Goal: Contribute content: Add original content to the website for others to see

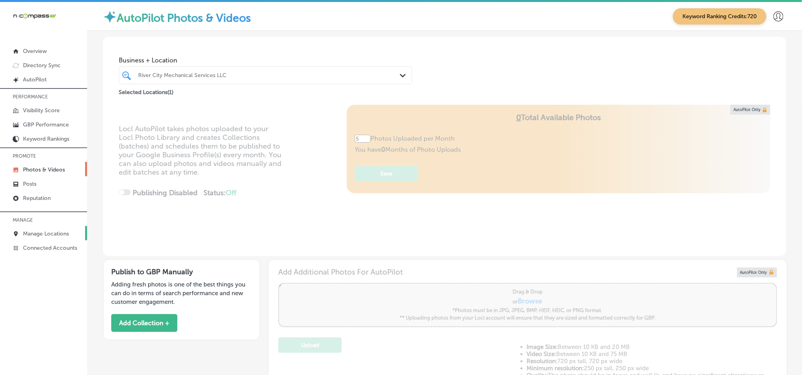
scroll to position [316, 0]
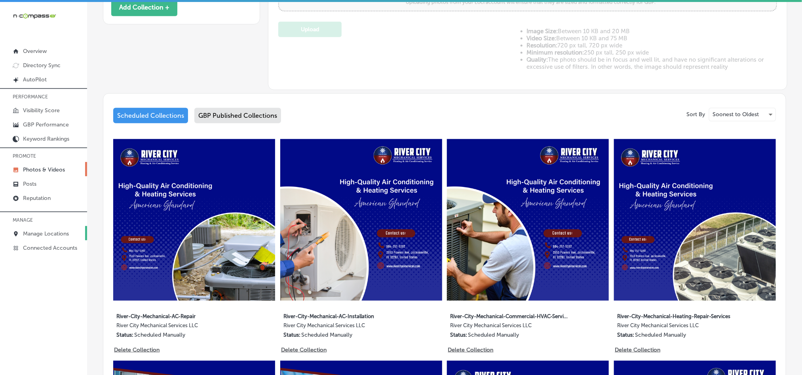
click at [51, 234] on p "Manage Locations" at bounding box center [46, 234] width 46 height 7
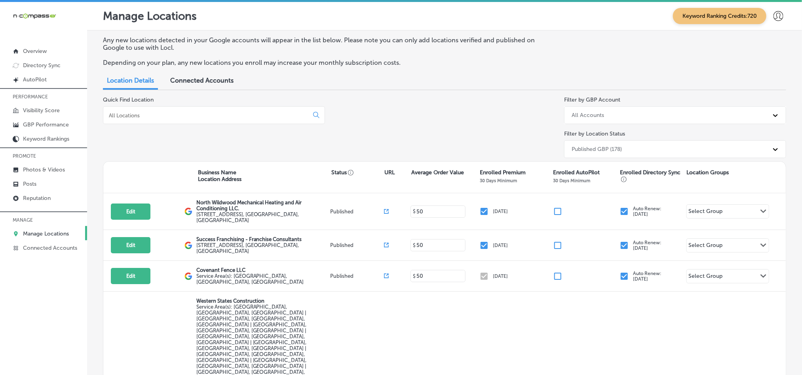
click at [169, 122] on div at bounding box center [214, 115] width 222 height 18
click at [172, 116] on input at bounding box center [207, 115] width 199 height 7
click at [172, 113] on input at bounding box center [207, 115] width 199 height 7
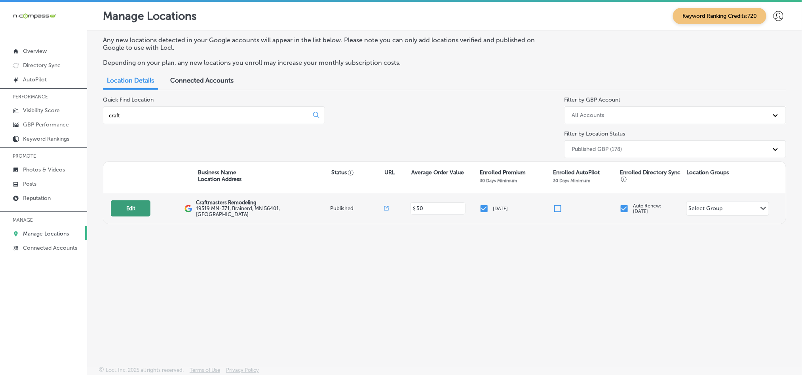
type input "craft"
click at [132, 209] on button "Edit" at bounding box center [131, 209] width 40 height 16
select select "US"
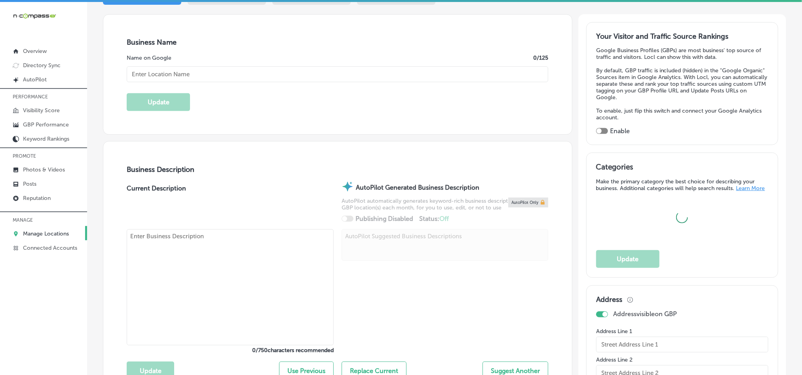
checkbox input "true"
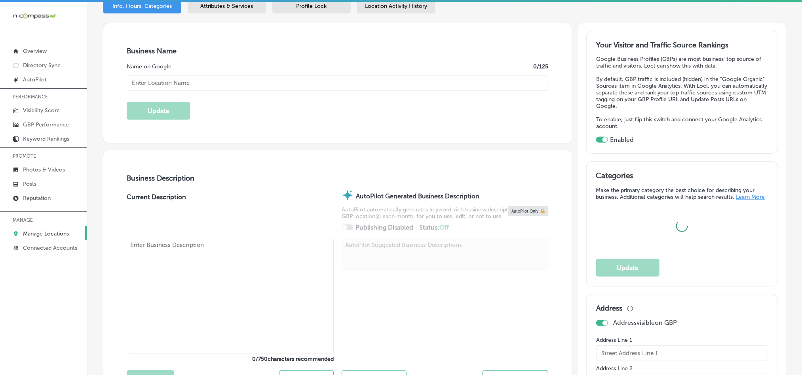
type textarea "Craftmasters Remodeling is a trusted kitchen remodeling company based in [GEOGR…"
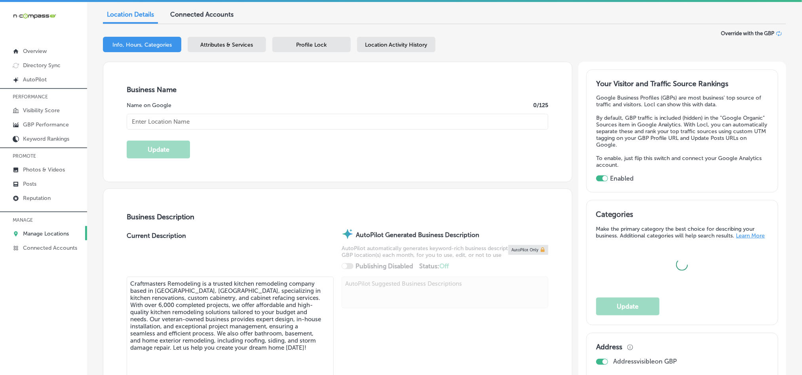
type input "19519 MN-371"
type input "Brainerd"
type input "56401"
type input "US"
type input "[URL][DOMAIN_NAME]"
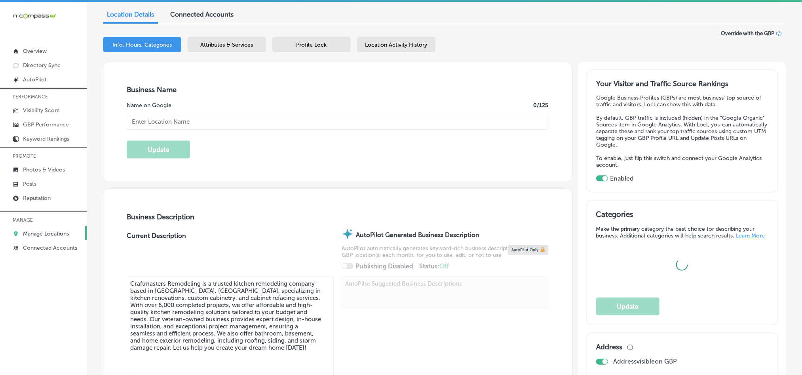
scroll to position [59, 0]
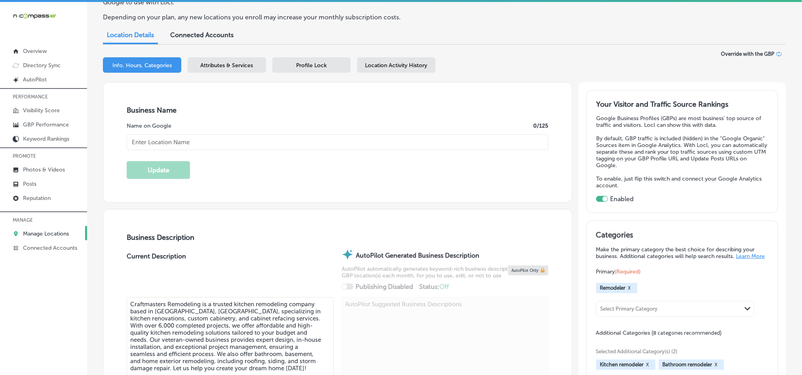
type input "Craftmasters Remodeling"
type input "[PHONE_NUMBER]"
click at [40, 169] on p "Photos & Videos" at bounding box center [44, 170] width 42 height 7
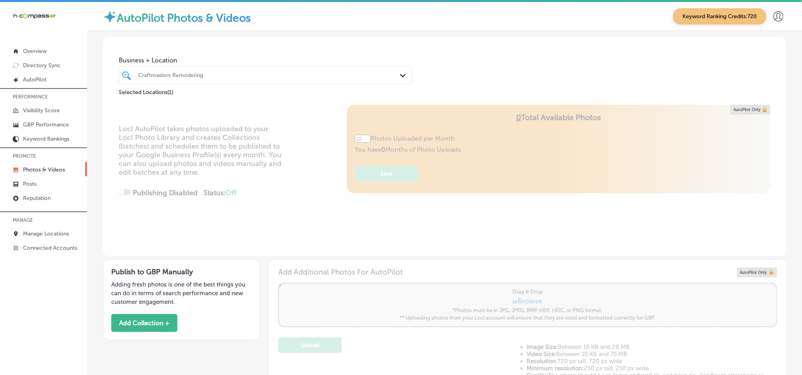
type input "5"
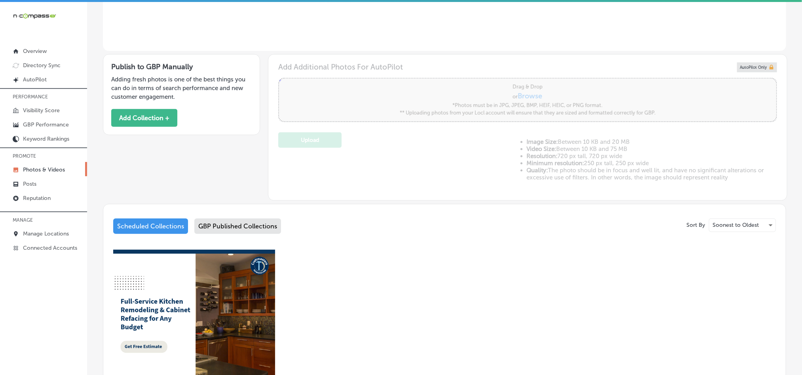
scroll to position [197, 0]
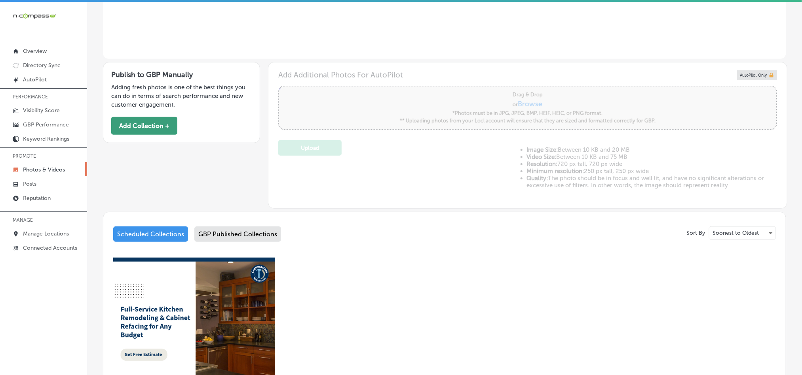
click at [137, 121] on button "Add Collection +" at bounding box center [144, 126] width 66 height 18
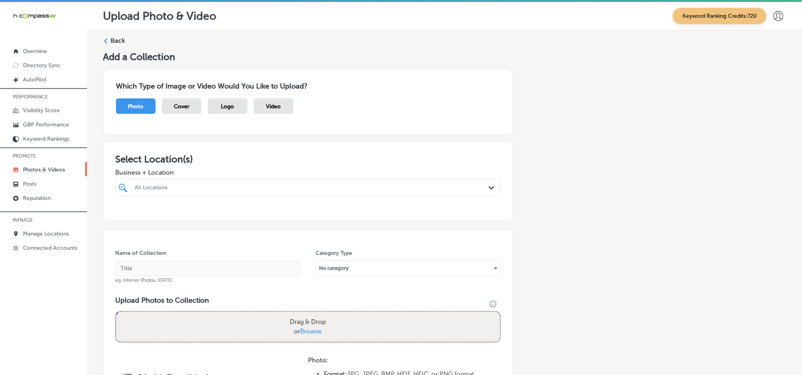
click at [277, 181] on div "All Locations Path Created with Sketch." at bounding box center [307, 188] width 385 height 18
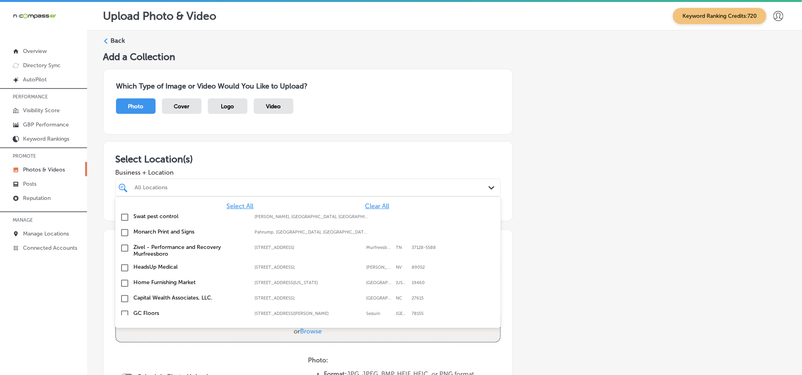
click at [365, 203] on span "Clear All" at bounding box center [377, 207] width 24 height 8
click at [365, 208] on span "Clear All" at bounding box center [377, 207] width 24 height 8
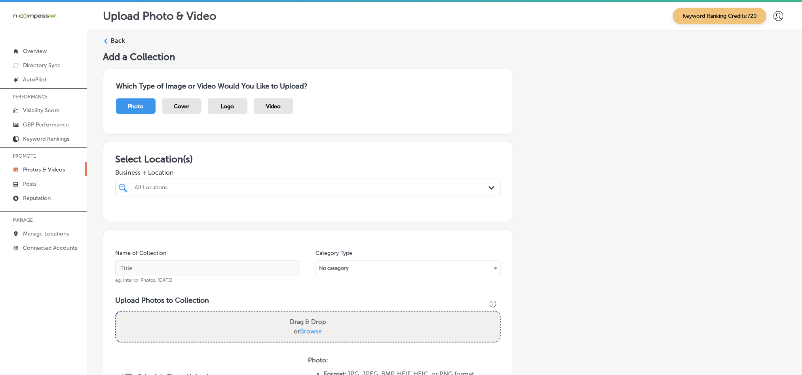
click at [355, 185] on div "All Locations" at bounding box center [312, 187] width 354 height 7
click at [121, 215] on input "checkbox" at bounding box center [124, 217] width 9 height 9
type input "craft"
click at [264, 158] on h3 "Select Location(s)" at bounding box center [307, 159] width 385 height 11
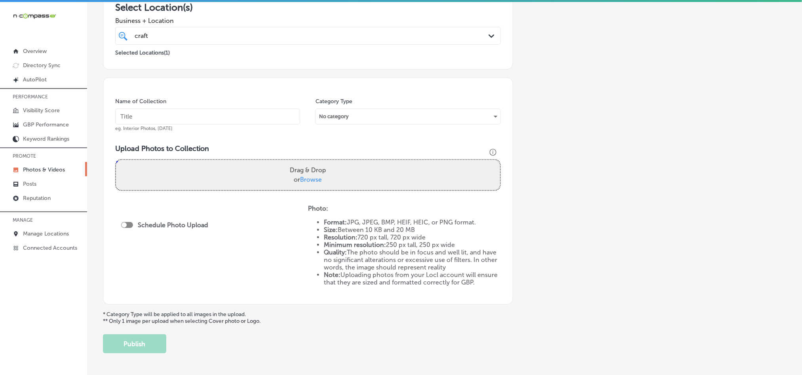
scroll to position [158, 0]
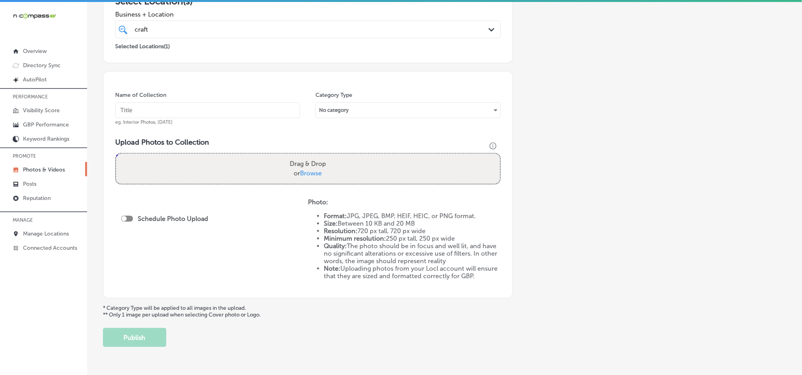
click at [180, 112] on input "text" at bounding box center [207, 110] width 185 height 16
paste input "Craftmasters-Remodeling-Brainerd-Kitchen-Remodel"
type input "Craftmasters-Remodeling-Brainerd-Kitchen-Remodel"
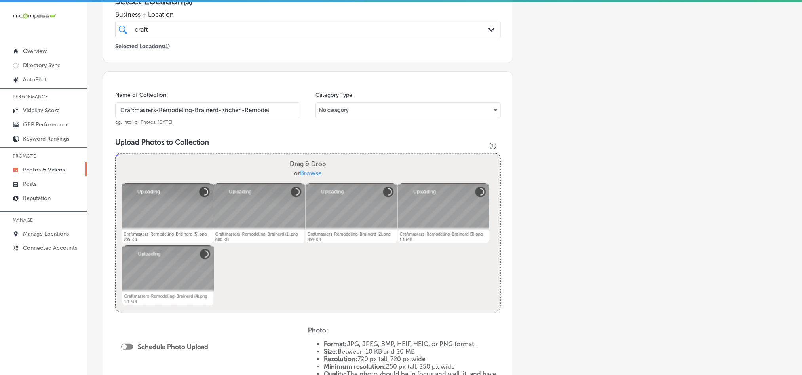
scroll to position [237, 0]
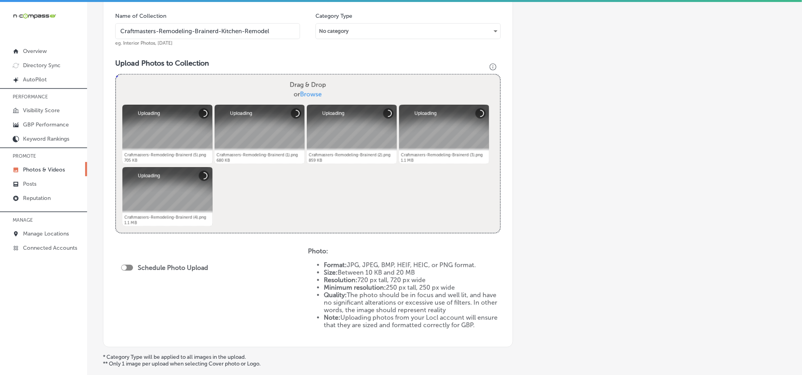
click at [128, 270] on div at bounding box center [127, 268] width 12 height 6
checkbox input "true"
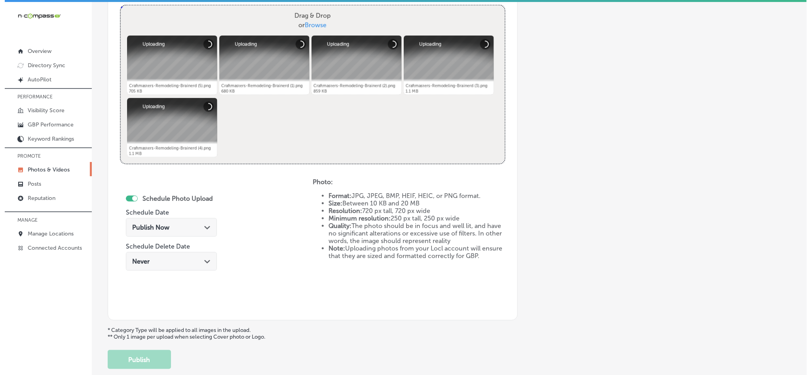
scroll to position [316, 0]
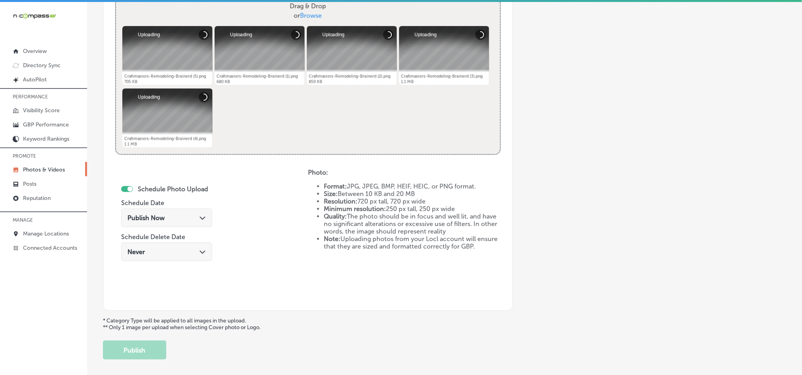
click at [194, 217] on div "Publish Now Path Created with Sketch." at bounding box center [166, 218] width 78 height 8
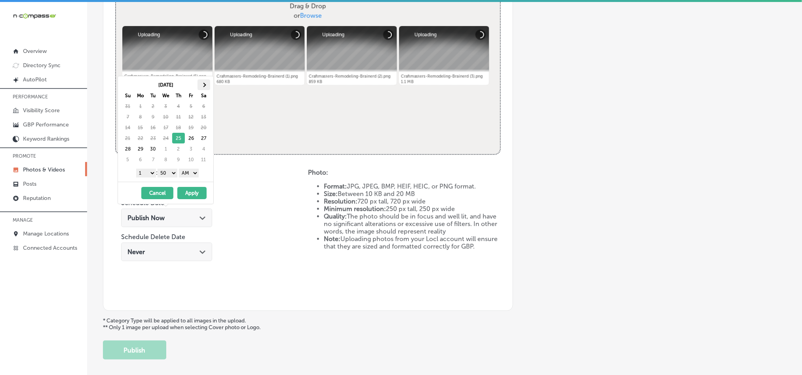
click at [203, 85] on span at bounding box center [203, 85] width 4 height 4
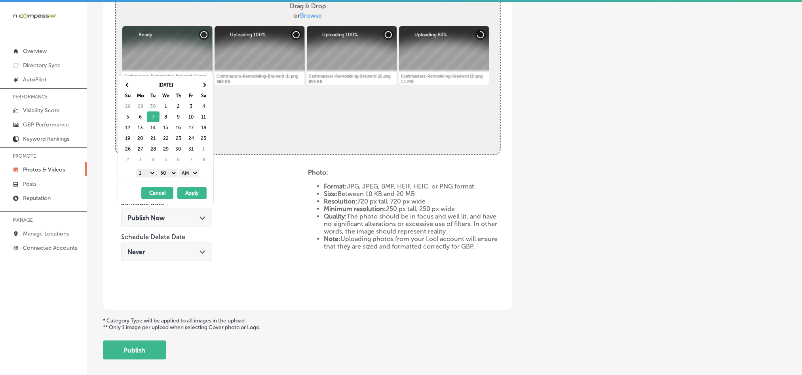
click at [146, 174] on select "1 2 3 4 5 6 7 8 9 10 11 12" at bounding box center [146, 173] width 20 height 9
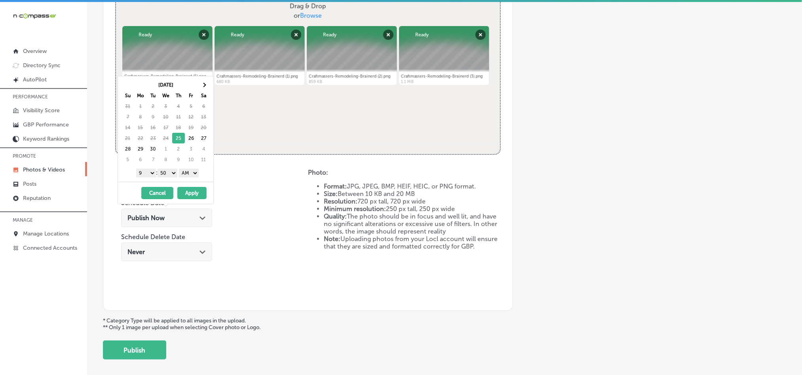
click at [166, 174] on select "00 10 20 30 40 50" at bounding box center [167, 173] width 20 height 9
click at [190, 173] on select "AM PM" at bounding box center [189, 173] width 20 height 9
click at [207, 85] on th at bounding box center [203, 85] width 13 height 11
click at [191, 197] on button "Apply" at bounding box center [191, 193] width 29 height 12
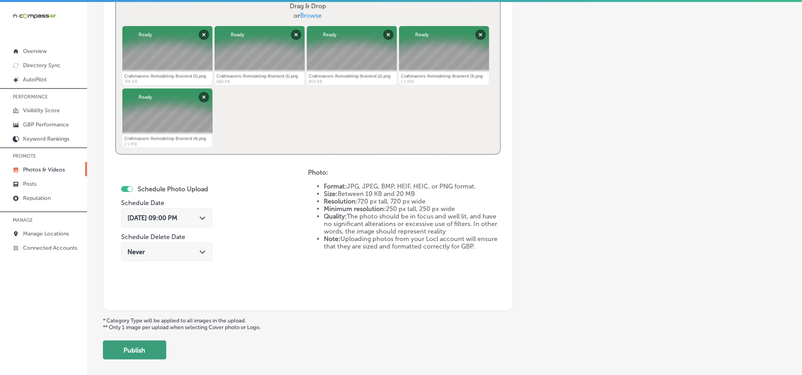
click at [142, 348] on button "Publish" at bounding box center [134, 350] width 63 height 19
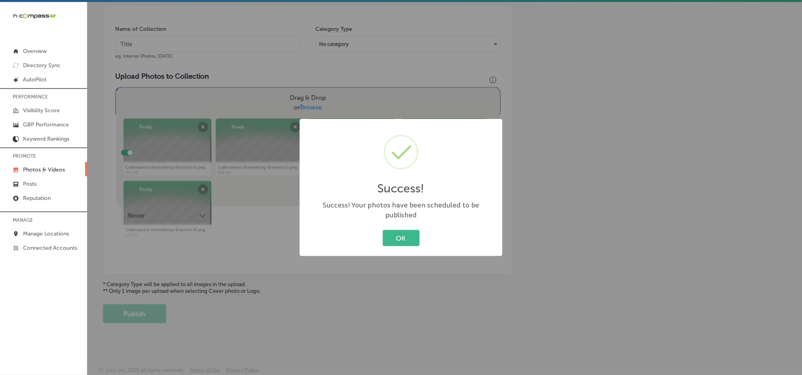
scroll to position [226, 0]
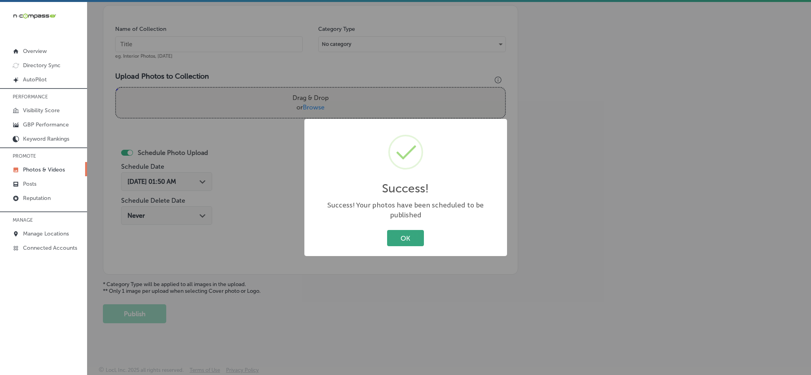
click at [409, 233] on button "OK" at bounding box center [405, 238] width 37 height 16
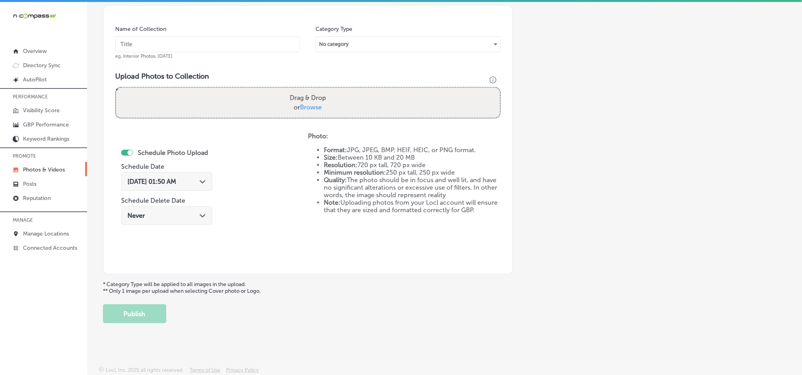
click at [188, 44] on input "text" at bounding box center [207, 44] width 185 height 16
paste input "Craftmasters-Remodeling-Brainerd-Kitchen-Renovation"
type input "Craftmasters-Remodeling-Brainerd-Kitchen-Renovation"
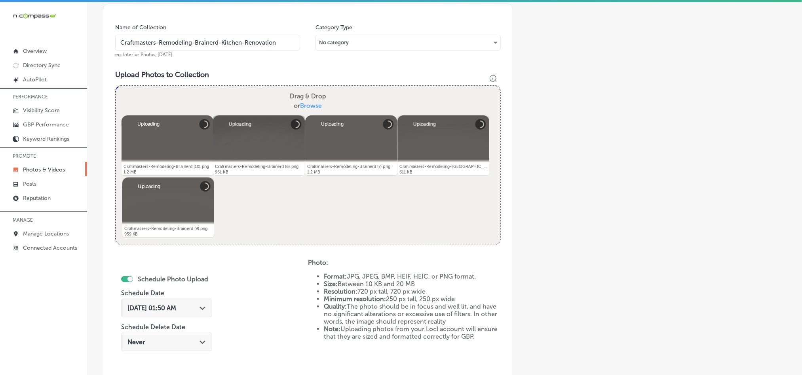
scroll to position [266, 0]
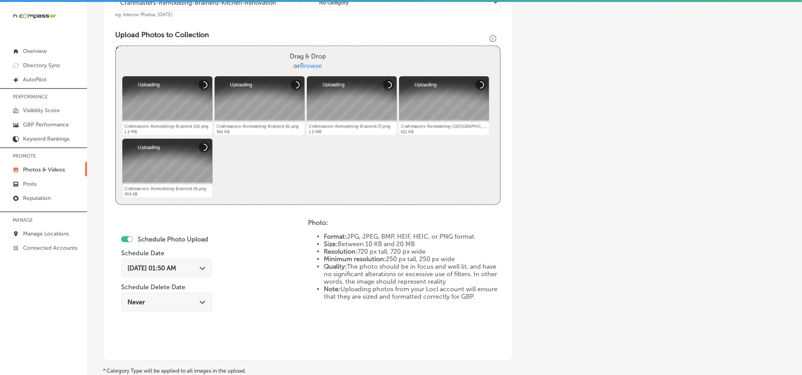
click at [202, 272] on div "[DATE] 01:50 AM Path Created with Sketch." at bounding box center [166, 269] width 78 height 8
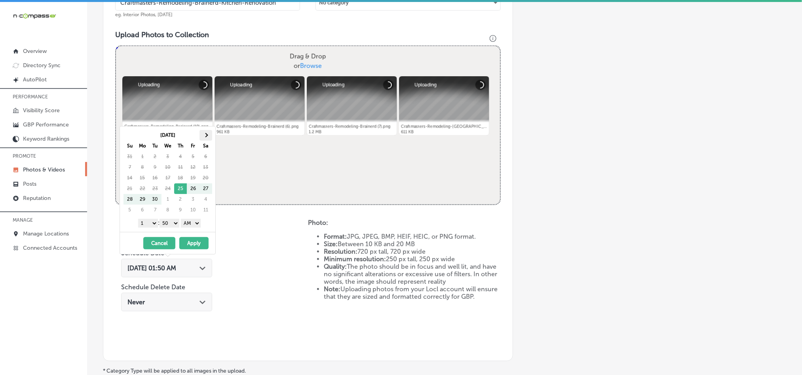
click at [208, 133] on th at bounding box center [205, 135] width 13 height 11
click at [149, 228] on select "1 2 3 4 5 6 7 8 9 10 11 12" at bounding box center [148, 223] width 20 height 9
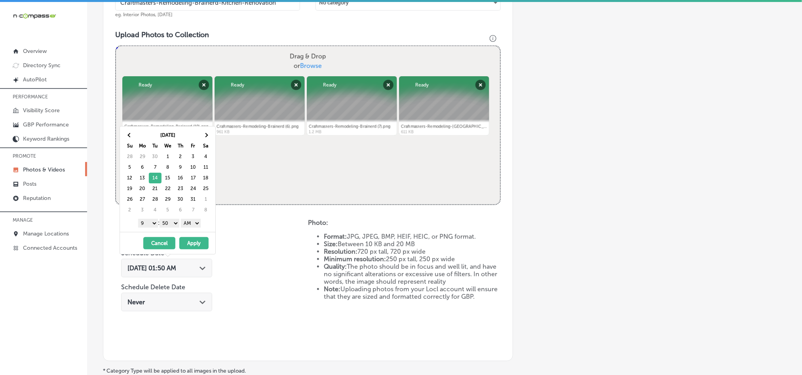
click at [172, 226] on select "00 10 20 30 40 50" at bounding box center [169, 223] width 20 height 9
click at [191, 224] on select "AM PM" at bounding box center [191, 223] width 20 height 9
click at [192, 247] on button "Apply" at bounding box center [193, 243] width 29 height 12
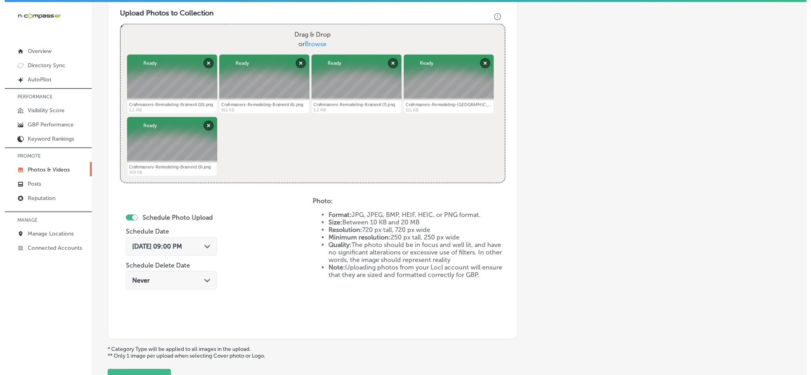
scroll to position [325, 0]
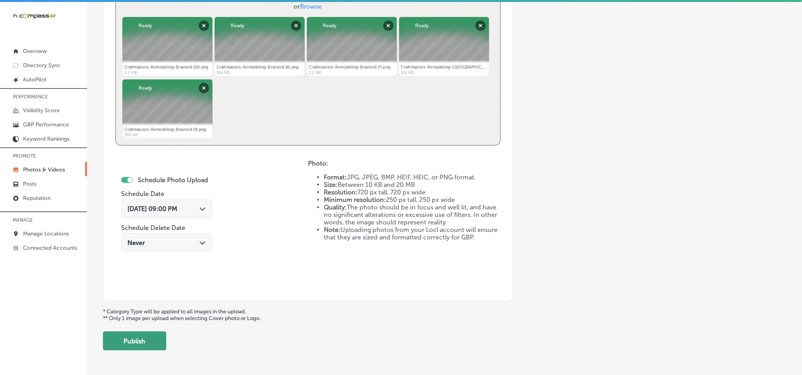
click at [150, 341] on button "Publish" at bounding box center [134, 341] width 63 height 19
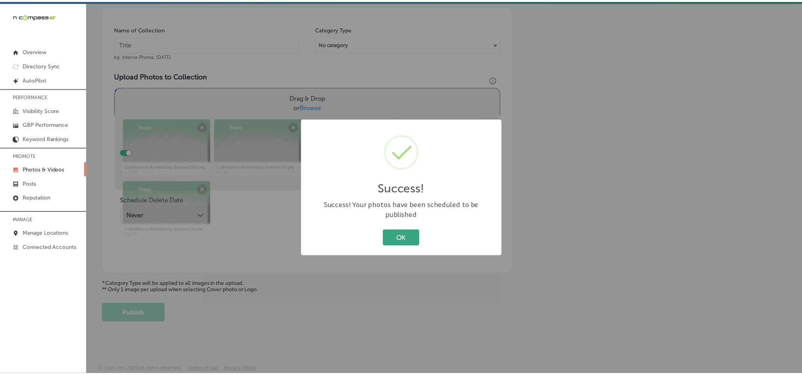
scroll to position [226, 0]
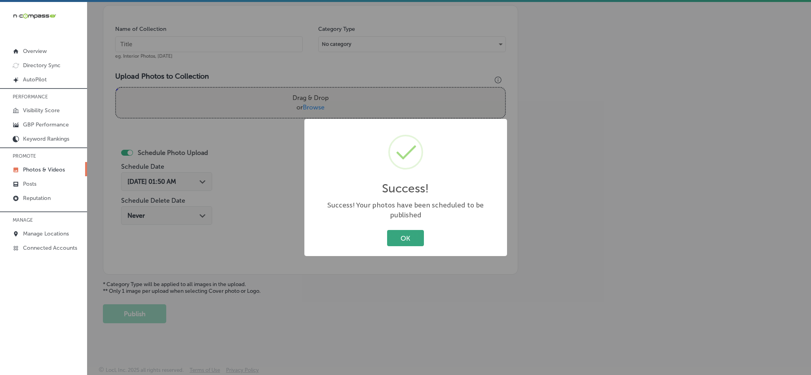
click at [415, 230] on button "OK" at bounding box center [405, 238] width 37 height 16
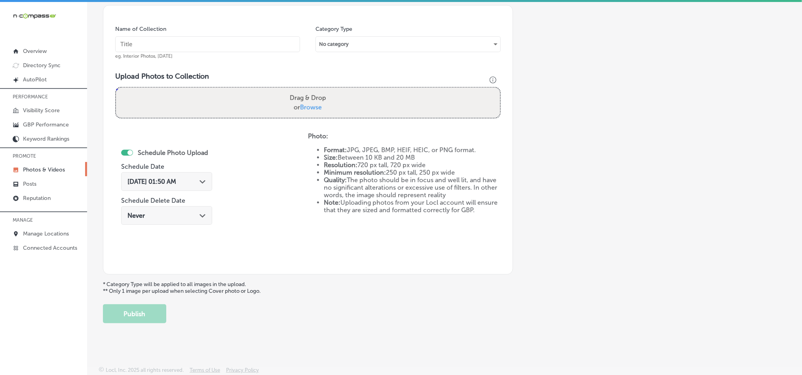
click at [210, 40] on input "text" at bounding box center [207, 44] width 185 height 16
paste input "Craftmasters-Remodeling-Brainerd-Cabinet-Refacing"
type input "Craftmasters-Remodeling-Brainerd-Cabinet-Refacing"
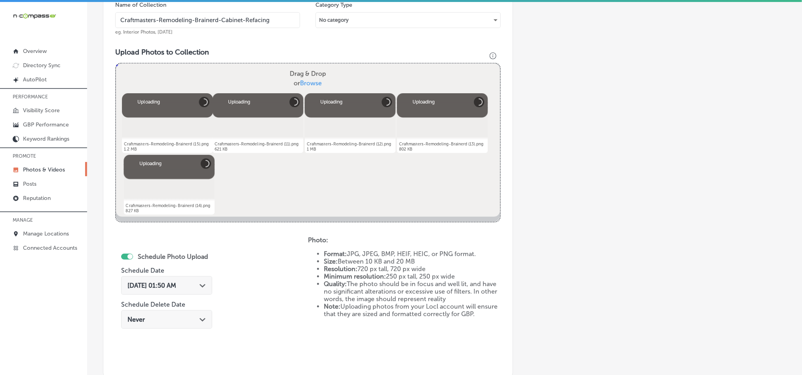
scroll to position [266, 0]
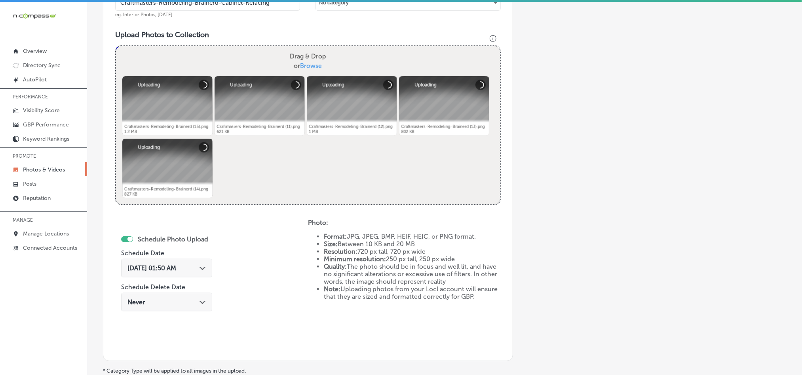
click at [204, 271] on div "Path Created with Sketch." at bounding box center [202, 268] width 6 height 6
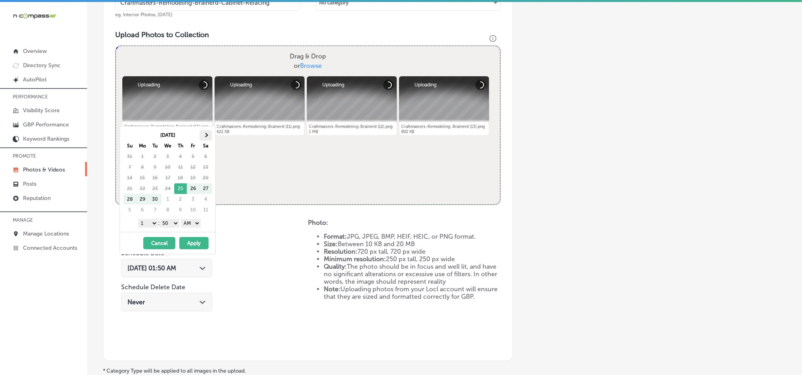
click at [206, 139] on th at bounding box center [205, 135] width 13 height 11
drag, startPoint x: 145, startPoint y: 225, endPoint x: 145, endPoint y: 230, distance: 5.5
click at [145, 225] on select "1 2 3 4 5 6 7 8 9 10 11 12" at bounding box center [148, 223] width 20 height 9
drag, startPoint x: 165, startPoint y: 225, endPoint x: 165, endPoint y: 229, distance: 4.4
click at [165, 225] on select "00 10 20 30 40 50" at bounding box center [169, 223] width 20 height 9
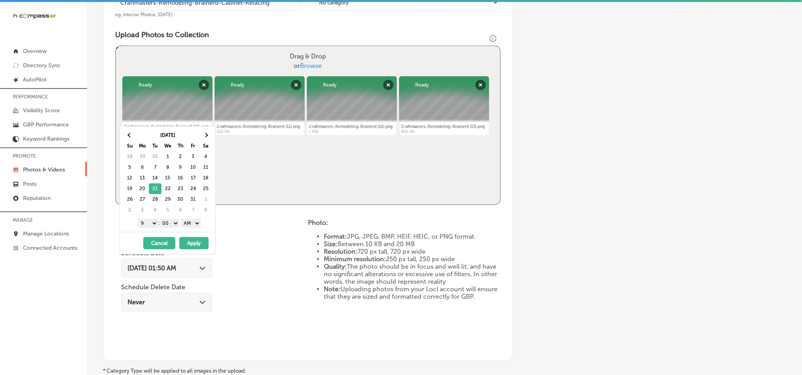
click at [190, 224] on select "AM PM" at bounding box center [191, 223] width 20 height 9
click at [191, 241] on button "Apply" at bounding box center [193, 243] width 29 height 12
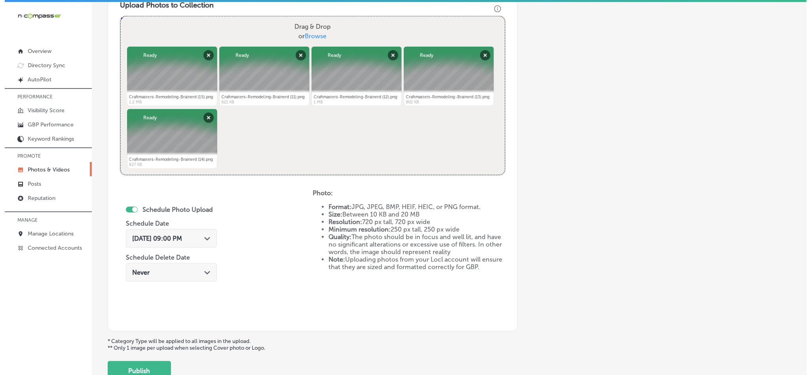
scroll to position [305, 0]
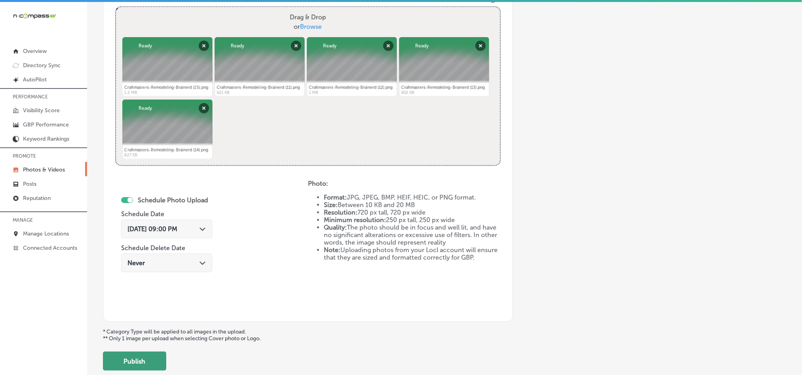
click at [148, 362] on button "Publish" at bounding box center [134, 361] width 63 height 19
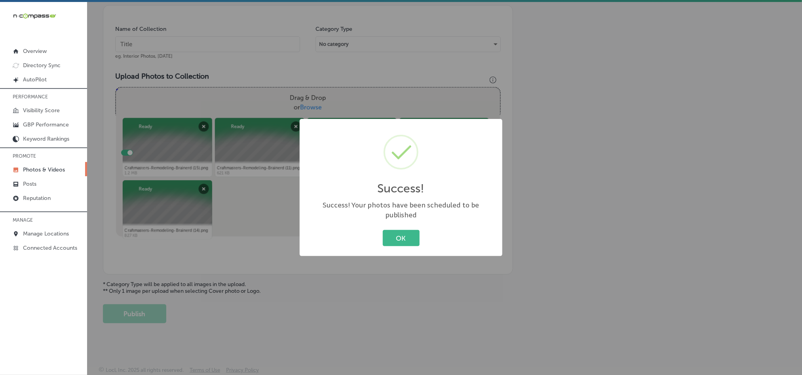
scroll to position [226, 0]
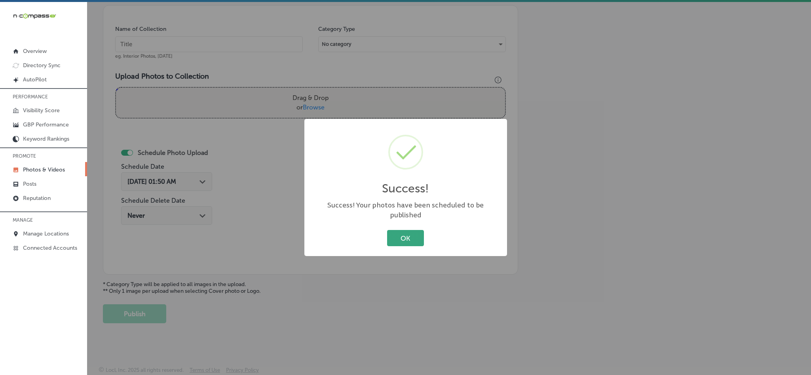
click at [402, 230] on button "OK" at bounding box center [405, 238] width 37 height 16
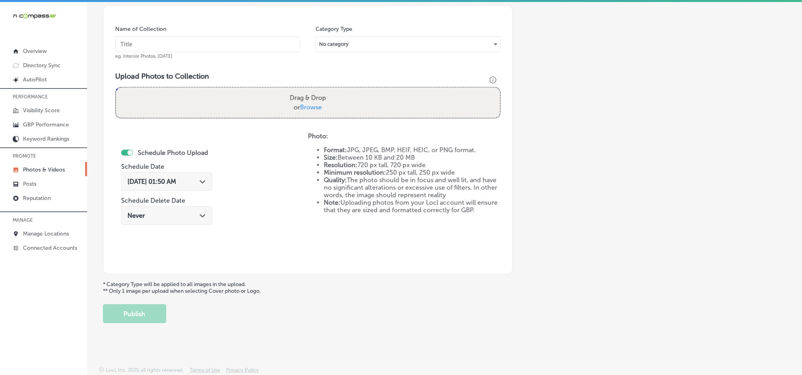
click at [179, 38] on input "text" at bounding box center [207, 44] width 185 height 16
paste input "Craftmasters-Remodeling-Brainerd-Cabinet-Refacing-Services"
type input "Craftmasters-Remodeling-Brainerd-Cabinet-Refacing-Services"
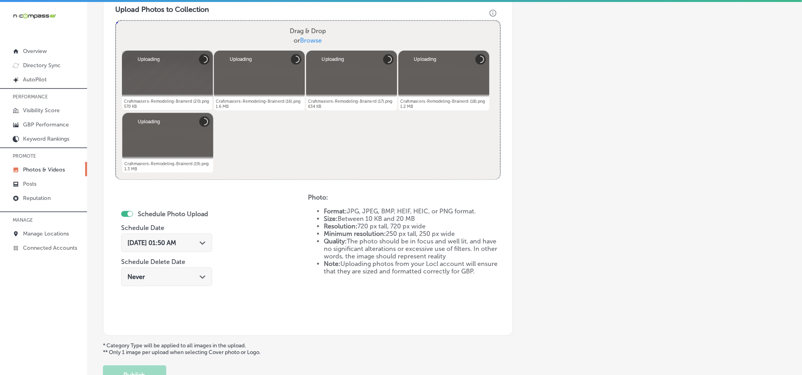
scroll to position [305, 0]
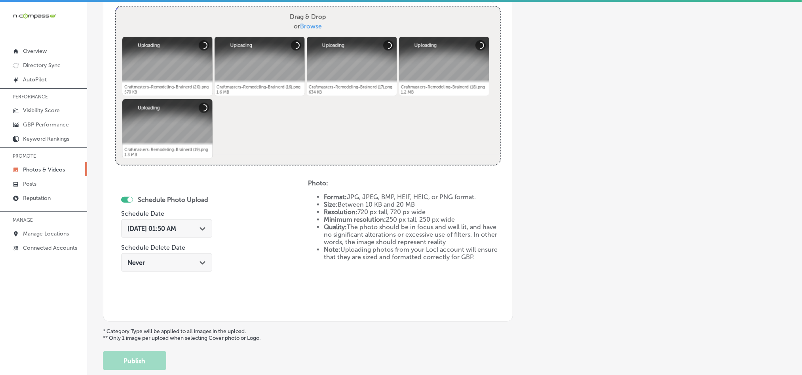
click at [197, 226] on div "[DATE] 01:50 AM Path Created with Sketch." at bounding box center [166, 229] width 78 height 8
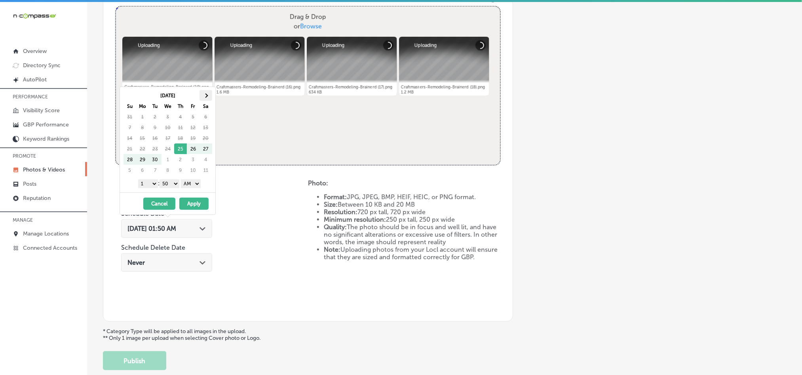
click at [203, 96] on span at bounding box center [205, 95] width 4 height 4
click at [148, 184] on select "1 2 3 4 5 6 7 8 9 10 11 12" at bounding box center [148, 184] width 20 height 9
click at [170, 185] on select "00 10 20 30 40 50" at bounding box center [169, 184] width 20 height 9
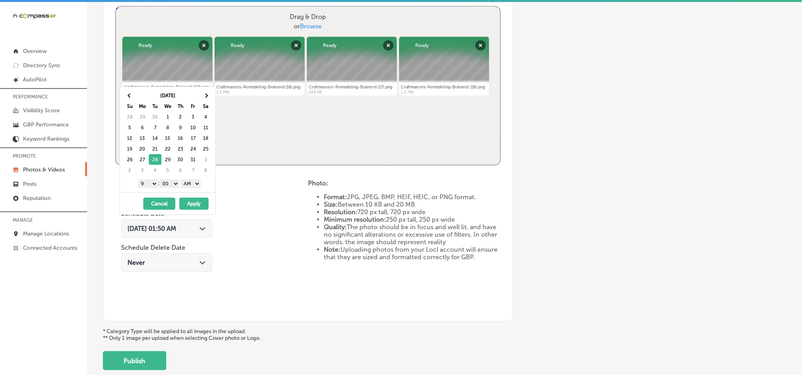
click at [187, 181] on select "AM PM" at bounding box center [191, 184] width 20 height 9
click at [191, 204] on button "Apply" at bounding box center [193, 204] width 29 height 12
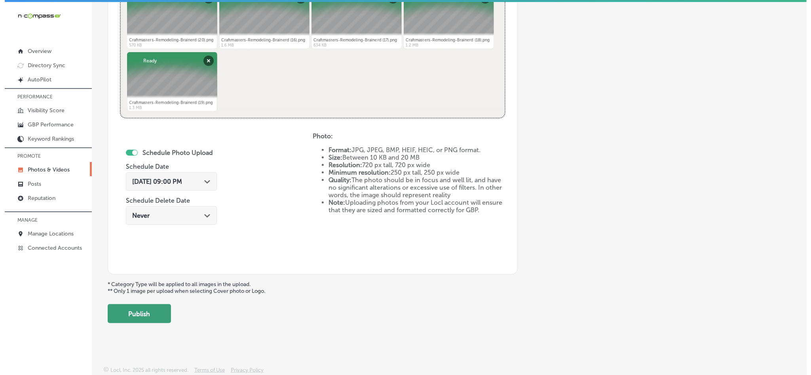
scroll to position [354, 0]
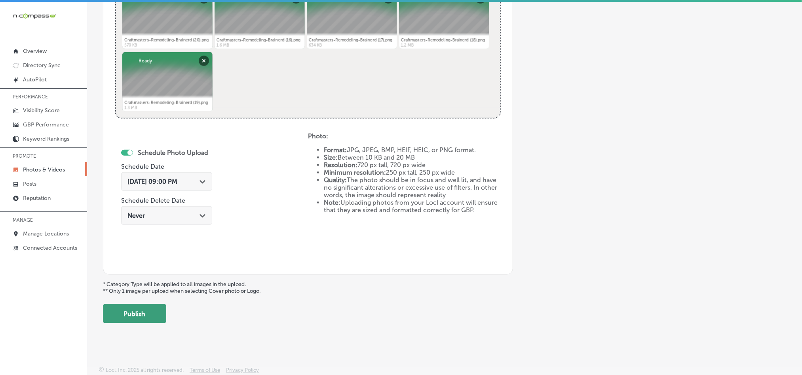
click at [136, 315] on button "Publish" at bounding box center [134, 314] width 63 height 19
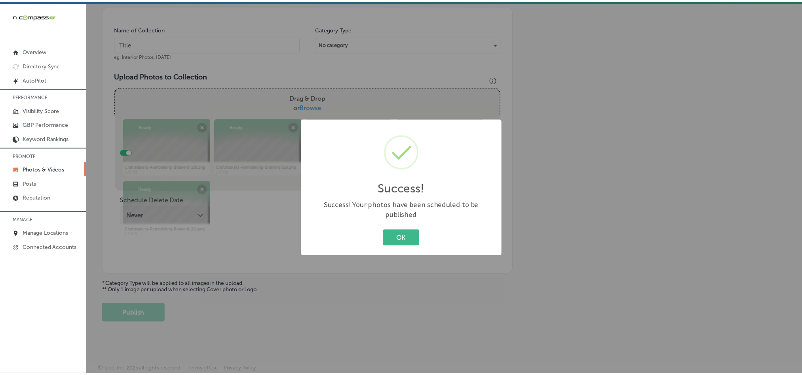
scroll to position [226, 0]
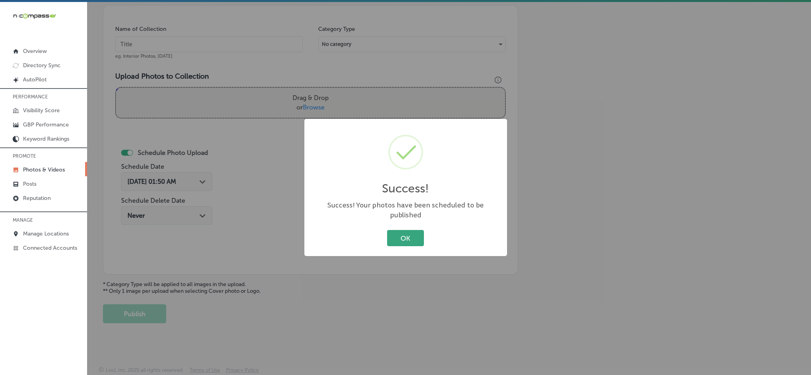
click at [412, 232] on button "OK" at bounding box center [405, 238] width 37 height 16
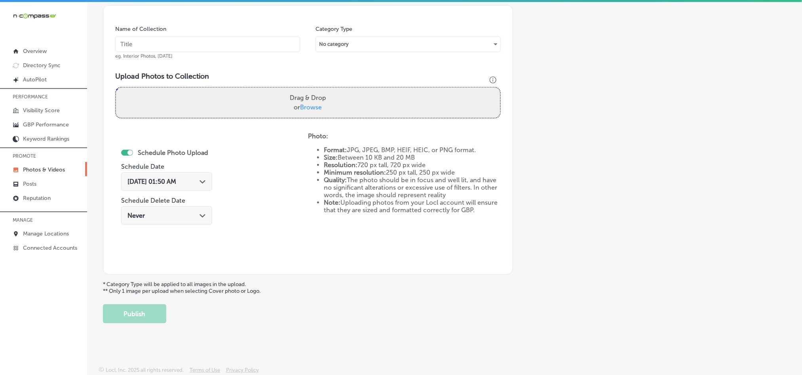
click at [174, 44] on input "text" at bounding box center [207, 44] width 185 height 16
paste input "Craftmasters-Remodeling-Brainerd-Custom-Kitchen-Cabinets"
type input "Craftmasters-Remodeling-Brainerd-Custom-Kitchen-Cabinets"
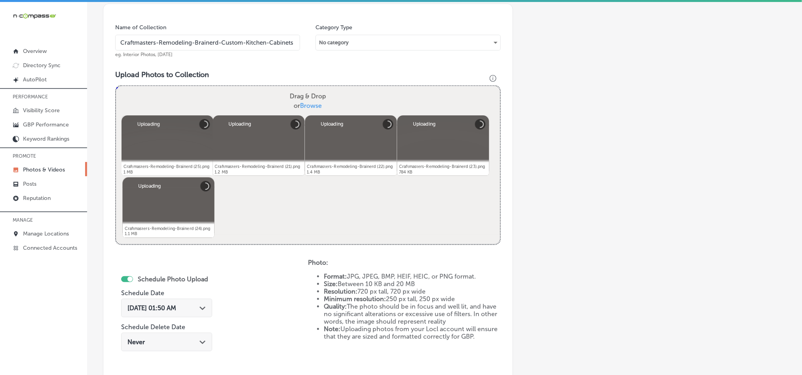
scroll to position [285, 0]
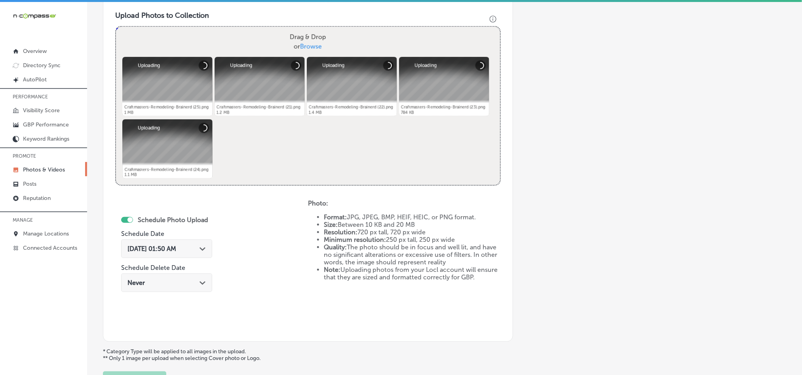
click at [200, 255] on div "[DATE] 01:50 AM Path Created with Sketch." at bounding box center [166, 249] width 91 height 19
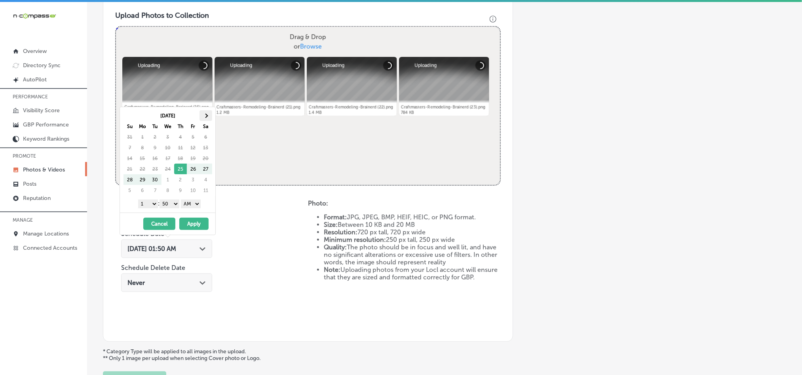
click at [207, 117] on span at bounding box center [205, 116] width 4 height 4
drag, startPoint x: 148, startPoint y: 202, endPoint x: 151, endPoint y: 221, distance: 19.1
click at [148, 202] on select "1 2 3 4 5 6 7 8 9 10 11 12" at bounding box center [148, 204] width 20 height 9
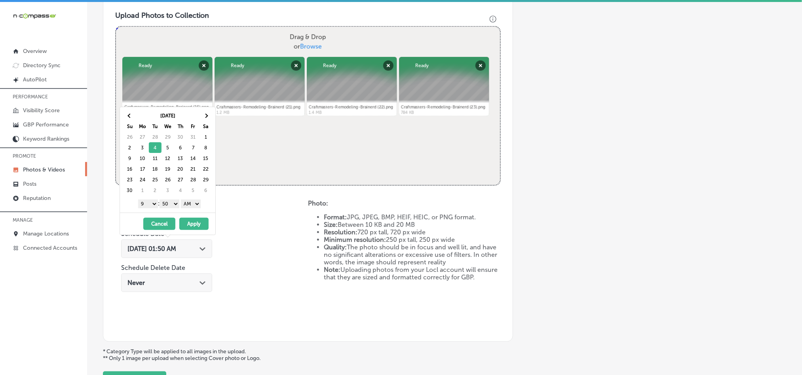
click at [167, 200] on div "1 2 3 4 5 6 7 8 9 10 11 12 : 00 10 20 30 40 50 AM PM" at bounding box center [169, 204] width 92 height 12
click at [169, 205] on select "00 10 20 30 40 50" at bounding box center [169, 204] width 20 height 9
click at [183, 202] on select "AM PM" at bounding box center [191, 204] width 20 height 9
click at [194, 224] on button "Apply" at bounding box center [193, 224] width 29 height 12
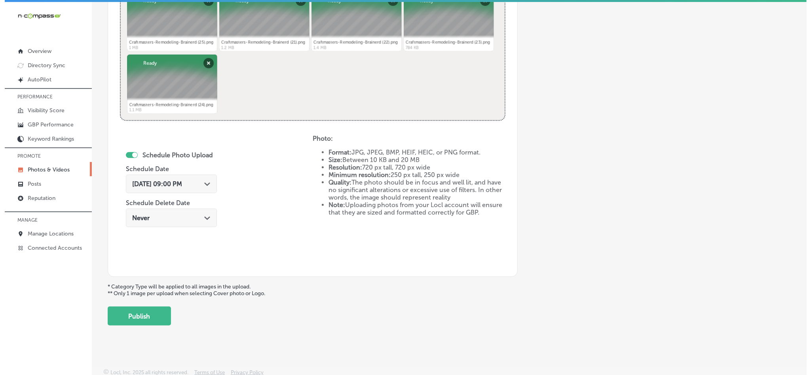
scroll to position [354, 0]
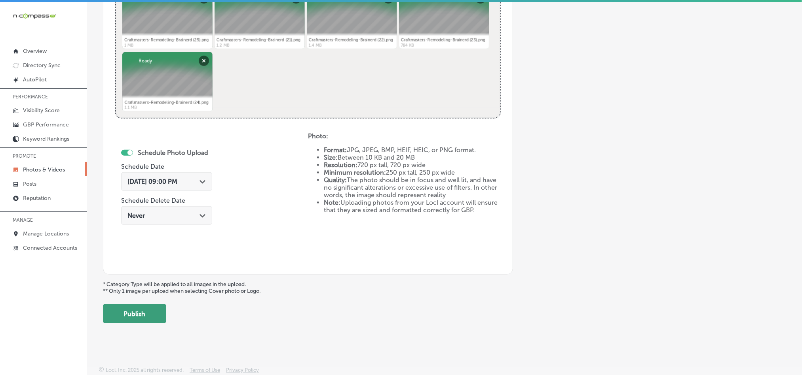
click at [126, 316] on button "Publish" at bounding box center [134, 314] width 63 height 19
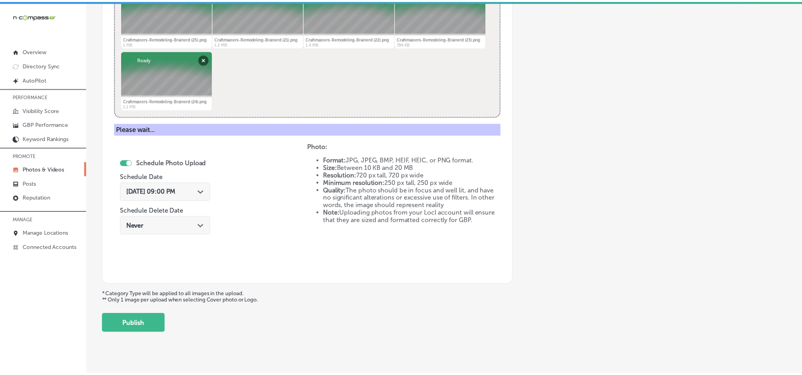
scroll to position [226, 0]
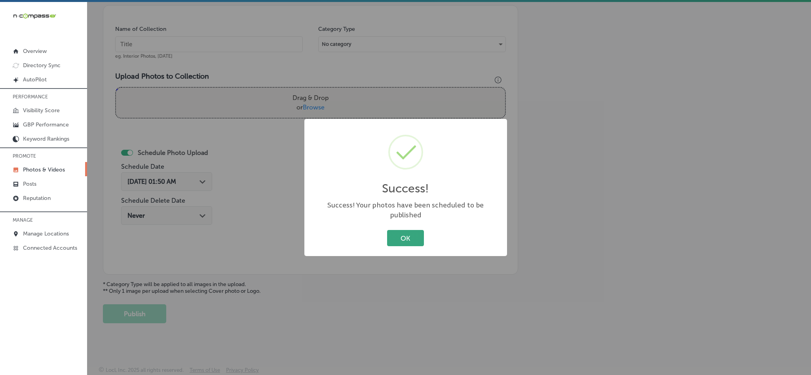
click at [399, 232] on button "OK" at bounding box center [405, 238] width 37 height 16
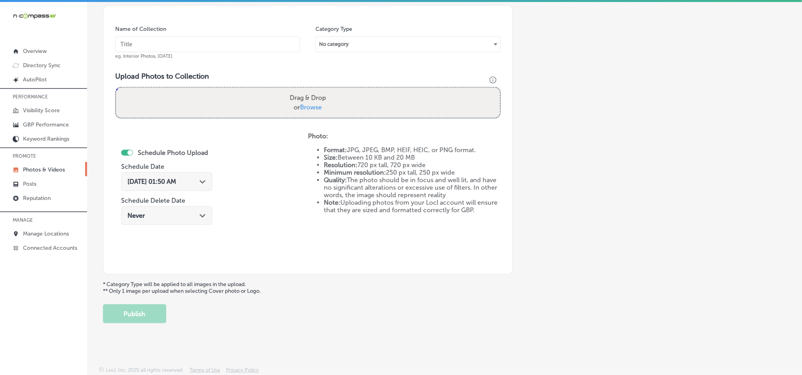
scroll to position [207, 0]
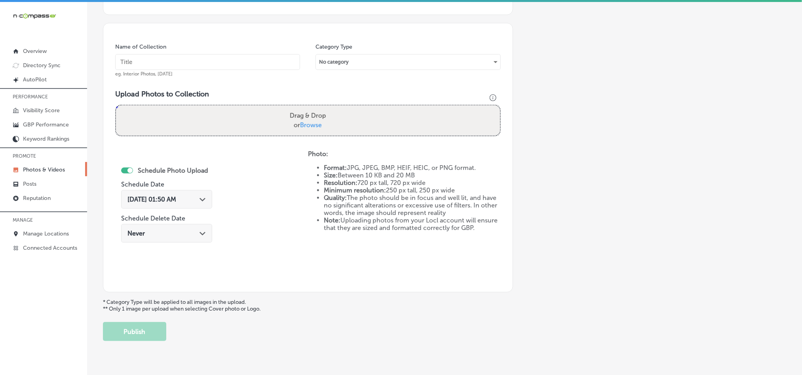
click at [181, 57] on input "text" at bounding box center [207, 62] width 185 height 16
paste input "Craftmasters-Remodeling-Brainerd-Kitchen-Design-Services"
type input "Craftmasters-Remodeling-Brainerd-Kitchen-Design-Services"
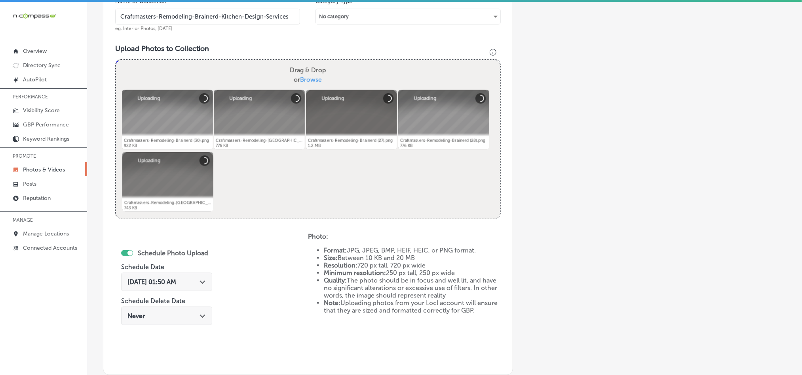
scroll to position [266, 0]
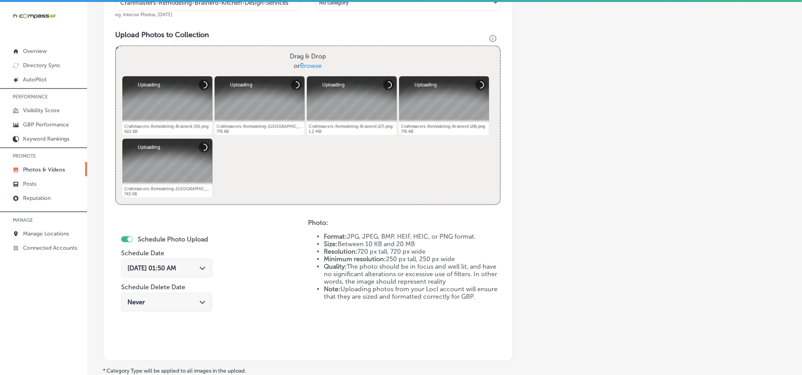
click at [207, 275] on div "[DATE] 01:50 AM Path Created with Sketch." at bounding box center [166, 268] width 91 height 19
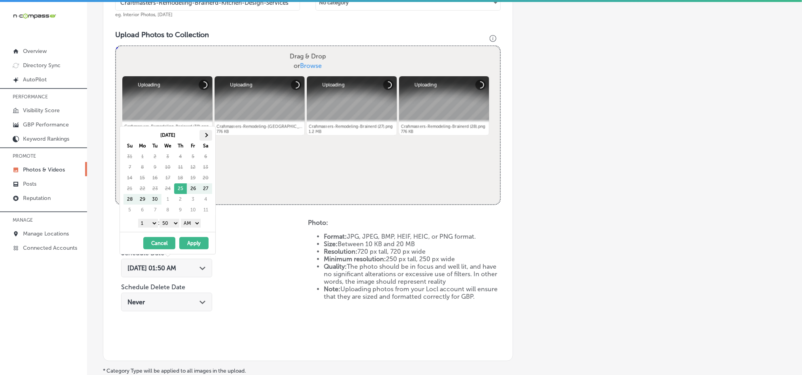
click at [209, 138] on th at bounding box center [205, 135] width 13 height 11
click at [153, 222] on select "1 2 3 4 5 6 7 8 9 10 11 12" at bounding box center [148, 223] width 20 height 9
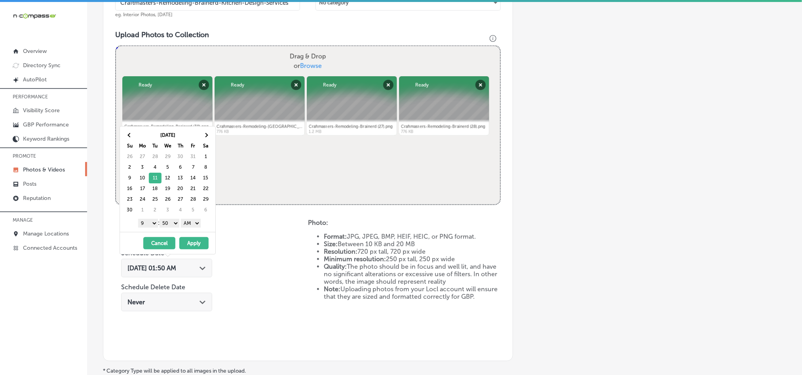
click at [176, 224] on select "00 10 20 30 40 50" at bounding box center [169, 223] width 20 height 9
drag, startPoint x: 189, startPoint y: 222, endPoint x: 191, endPoint y: 229, distance: 7.0
click at [190, 225] on select "AM PM" at bounding box center [191, 223] width 20 height 9
click at [192, 243] on button "Apply" at bounding box center [193, 243] width 29 height 12
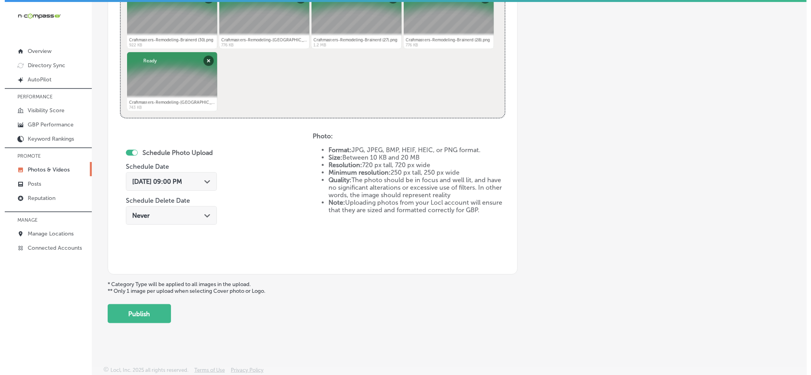
scroll to position [354, 0]
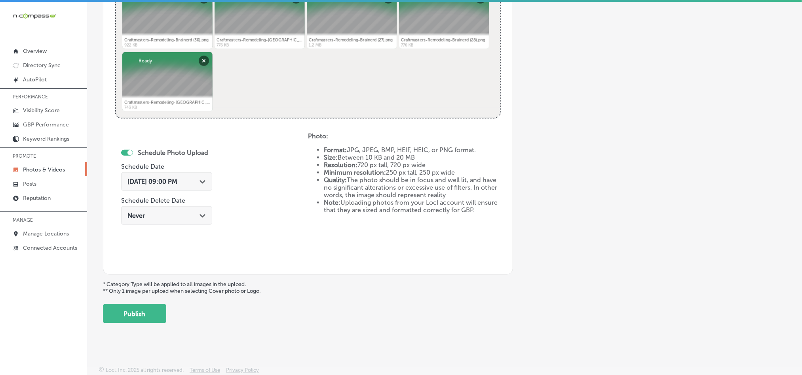
click at [139, 313] on button "Publish" at bounding box center [134, 314] width 63 height 19
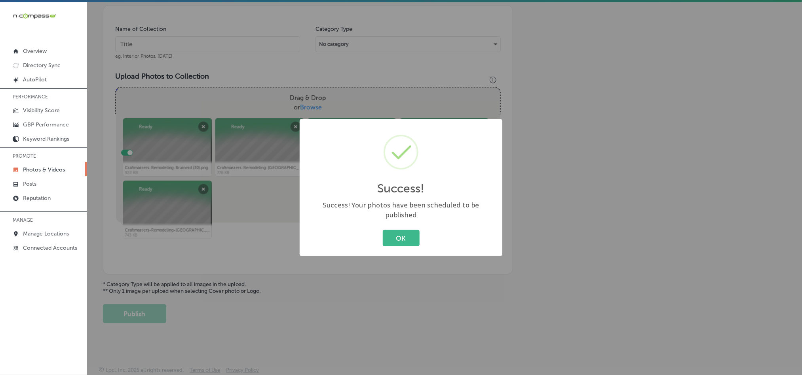
scroll to position [226, 0]
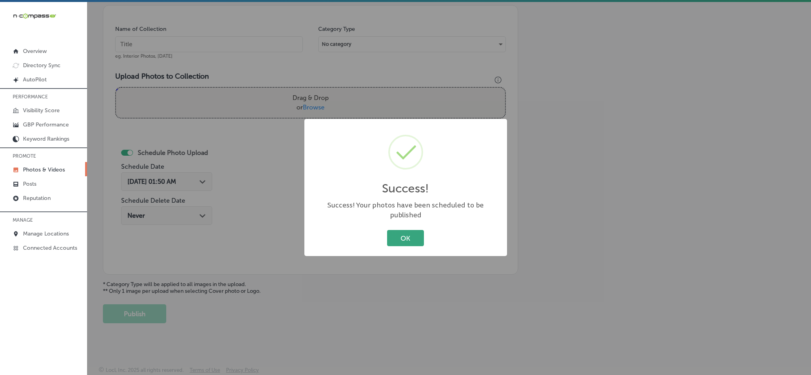
click at [405, 230] on button "OK" at bounding box center [405, 238] width 37 height 16
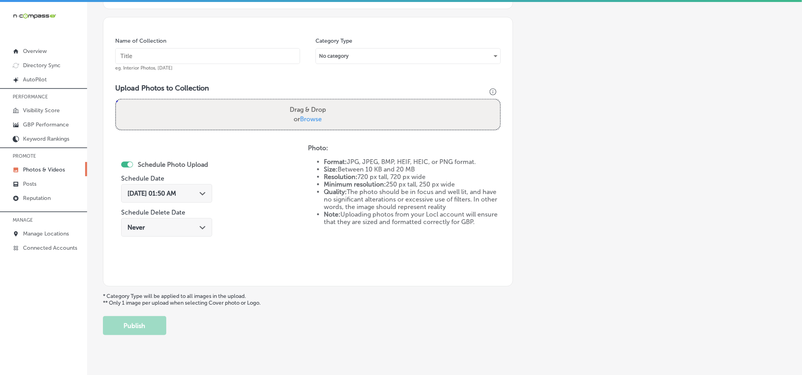
scroll to position [207, 0]
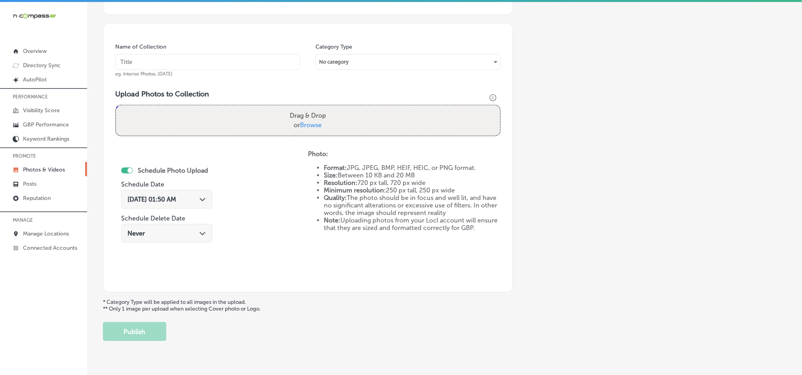
click at [153, 58] on input "text" at bounding box center [207, 62] width 185 height 16
paste input "Craftmasters-Remodeling-Brainerd-Kitchen-Remodel"
type input "Craftmasters-Remodeling-Brainerd-Kitchen-Remodel"
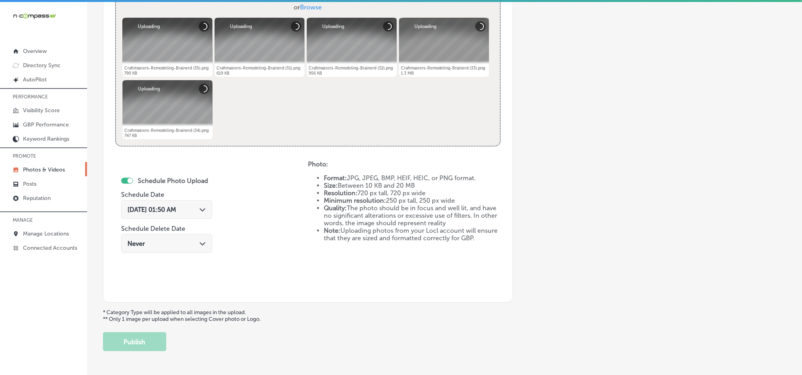
scroll to position [325, 0]
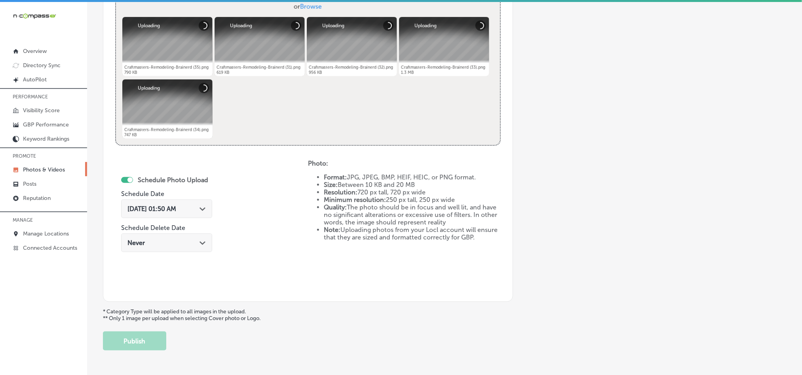
click at [202, 209] on icon "Path Created with Sketch." at bounding box center [202, 210] width 6 height 4
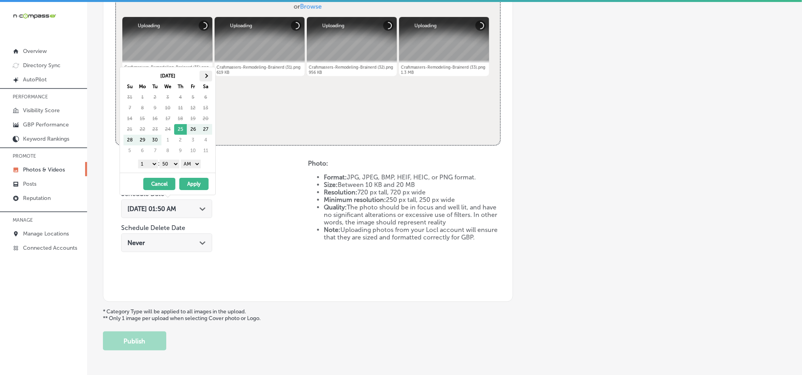
click at [202, 76] on th at bounding box center [205, 76] width 13 height 11
click at [203, 76] on span at bounding box center [205, 76] width 4 height 4
click at [148, 164] on select "1 2 3 4 5 6 7 8 9 10 11 12" at bounding box center [148, 164] width 20 height 9
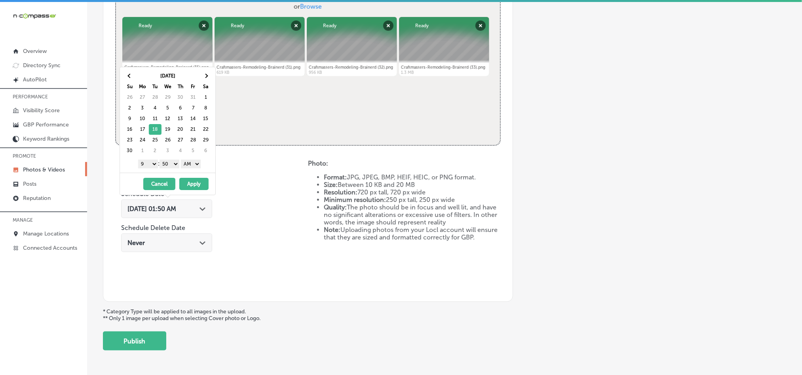
click at [169, 165] on select "00 10 20 30 40 50" at bounding box center [169, 164] width 20 height 9
click at [193, 161] on select "AM PM" at bounding box center [191, 164] width 20 height 9
click at [190, 182] on button "Apply" at bounding box center [193, 184] width 29 height 12
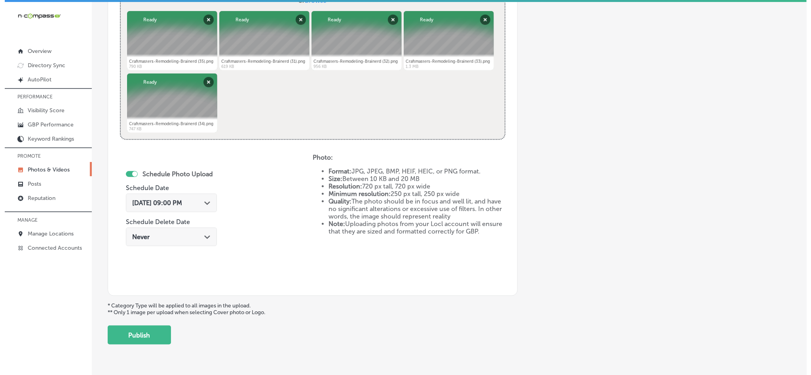
scroll to position [354, 0]
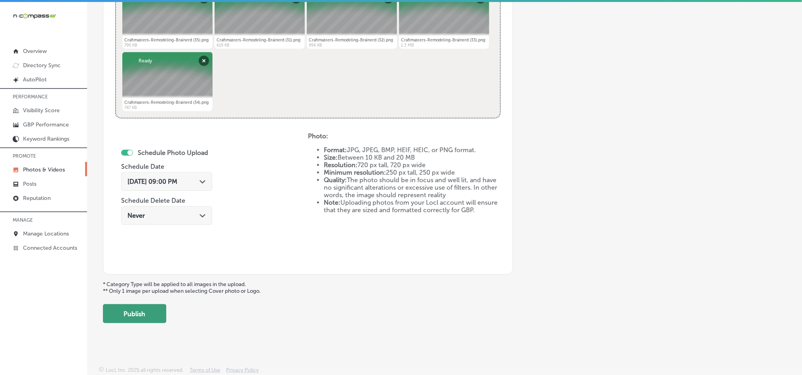
click at [128, 320] on button "Publish" at bounding box center [134, 314] width 63 height 19
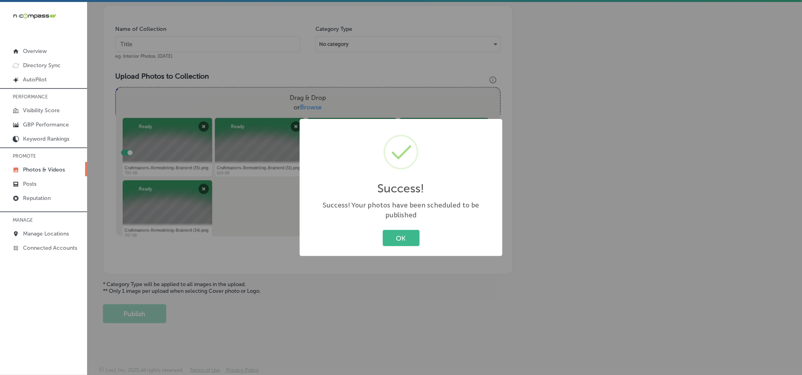
scroll to position [226, 0]
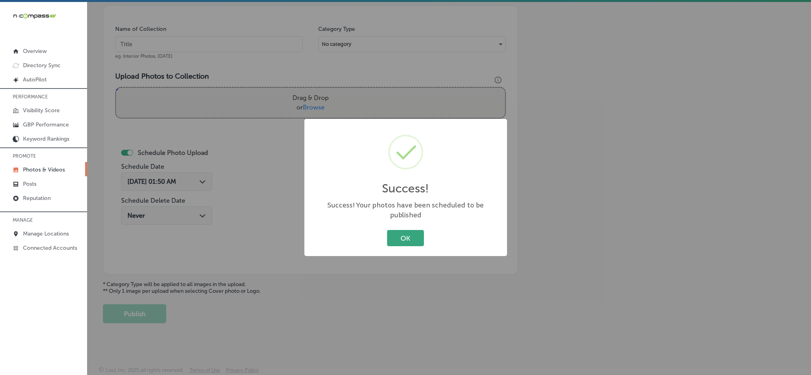
click at [405, 230] on button "OK" at bounding box center [405, 238] width 37 height 16
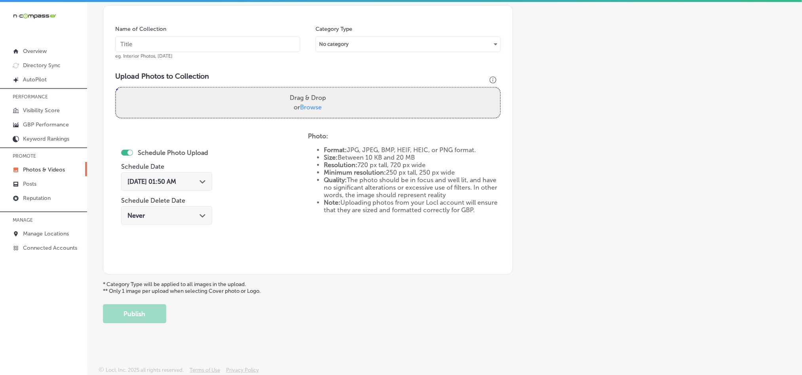
scroll to position [207, 0]
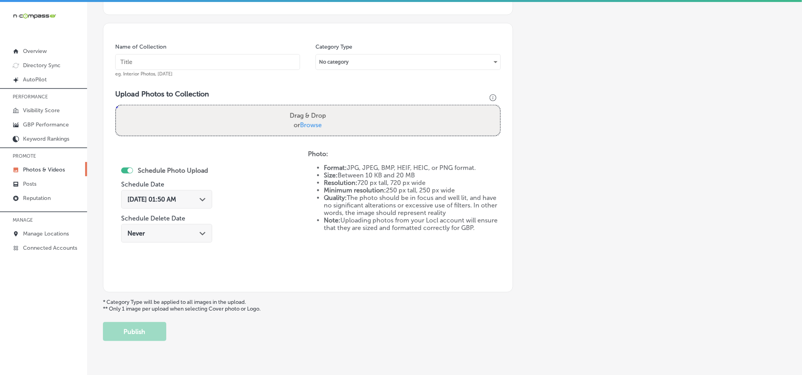
click at [204, 61] on input "text" at bounding box center [207, 62] width 185 height 16
paste input "Craftmasters-Remodeling-Brainerd-Kitchen-Renovation"
type input "Craftmasters-Remodeling-Brainerd-Kitchen-Renovation"
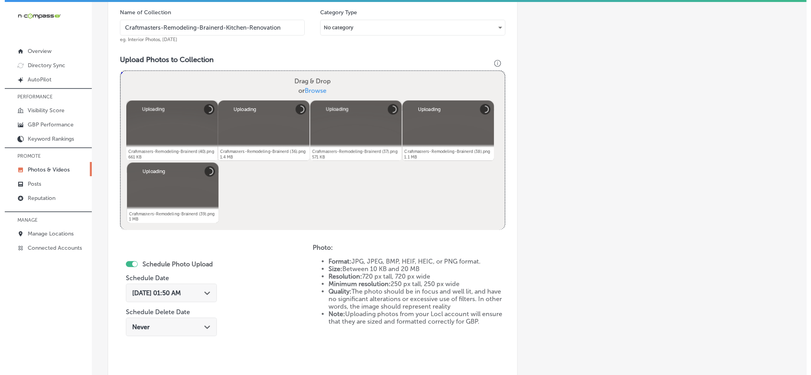
scroll to position [266, 0]
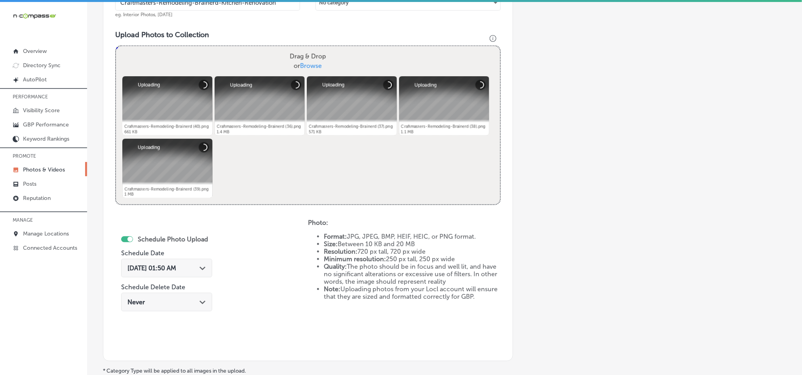
click at [195, 275] on div "[DATE] 01:50 AM Path Created with Sketch." at bounding box center [166, 268] width 91 height 19
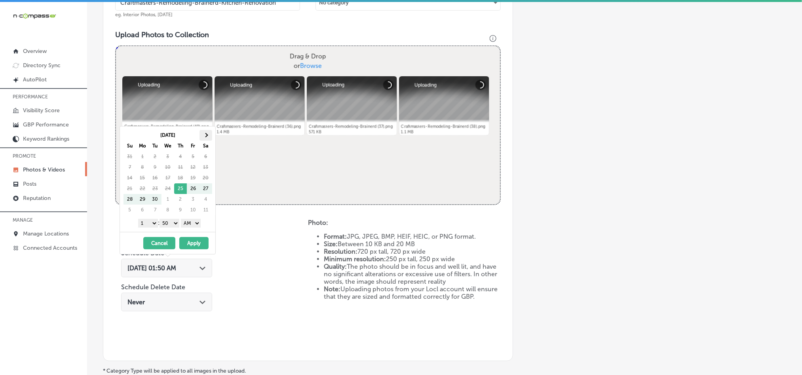
click at [205, 133] on th at bounding box center [205, 135] width 13 height 11
click at [150, 221] on select "1 2 3 4 5 6 7 8 9 10 11 12" at bounding box center [148, 223] width 20 height 9
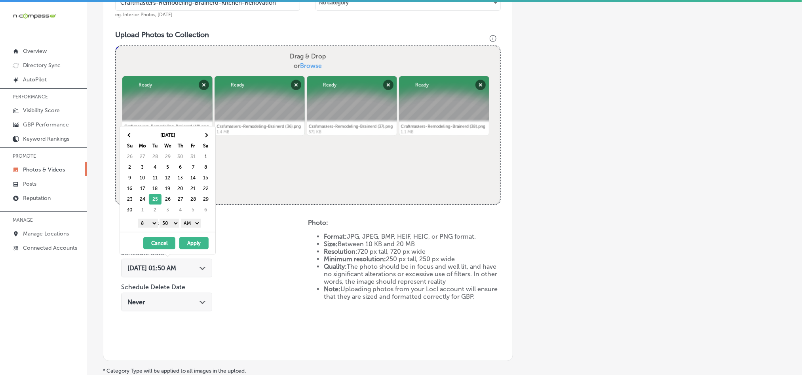
click at [146, 220] on div "1 2 3 4 5 6 7 8 9 10 11 12 : 00 10 20 30 40 50 AM PM" at bounding box center [169, 223] width 92 height 12
click at [145, 226] on select "1 2 3 4 5 6 7 8 9 10 11 12" at bounding box center [148, 223] width 20 height 9
click at [169, 226] on select "00 10 20 30 40 50" at bounding box center [169, 223] width 20 height 9
click at [189, 223] on select "AM PM" at bounding box center [191, 223] width 20 height 9
click at [197, 246] on button "Apply" at bounding box center [193, 243] width 29 height 12
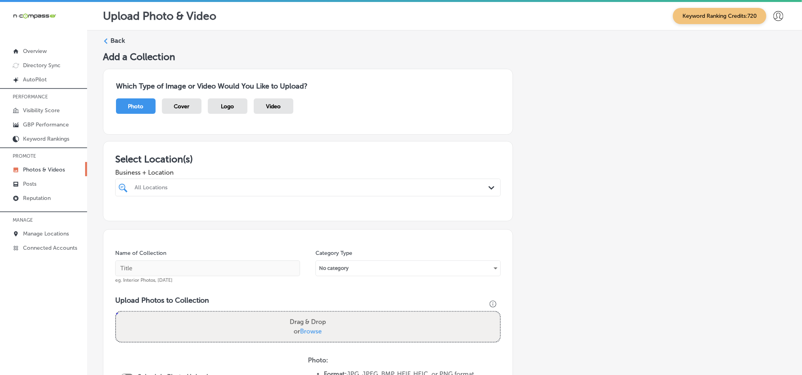
click at [279, 191] on div at bounding box center [290, 187] width 313 height 11
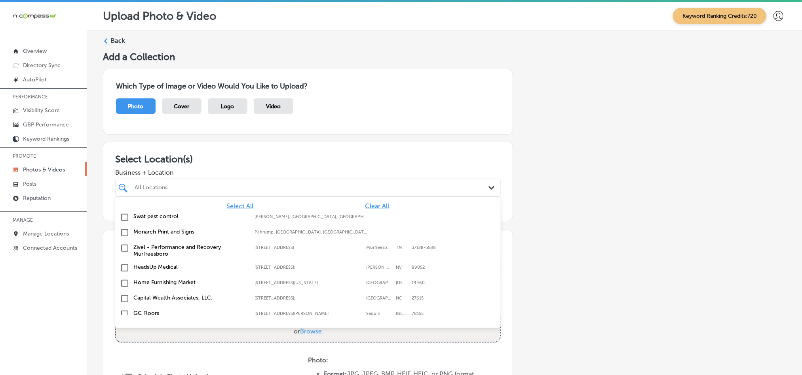
click at [365, 208] on span "Clear All" at bounding box center [377, 207] width 24 height 8
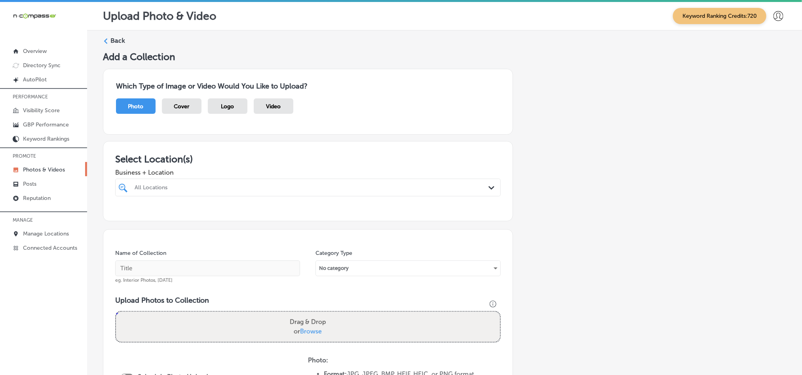
click at [341, 179] on div "All Locations Path Created with Sketch." at bounding box center [307, 188] width 385 height 18
click at [339, 187] on div "All Locations" at bounding box center [312, 187] width 354 height 7
click at [125, 213] on input "checkbox" at bounding box center [124, 217] width 9 height 9
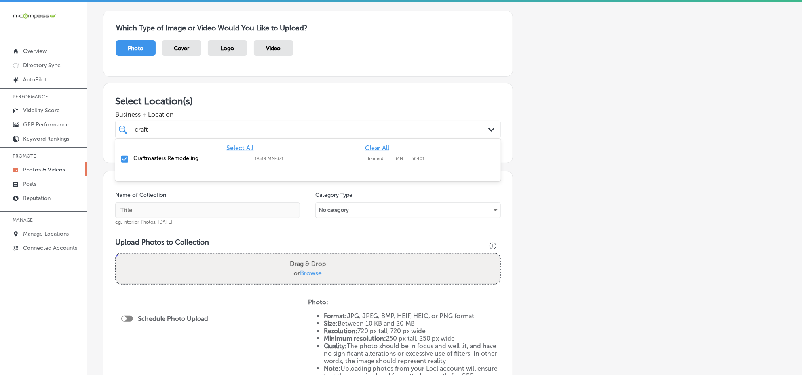
scroll to position [79, 0]
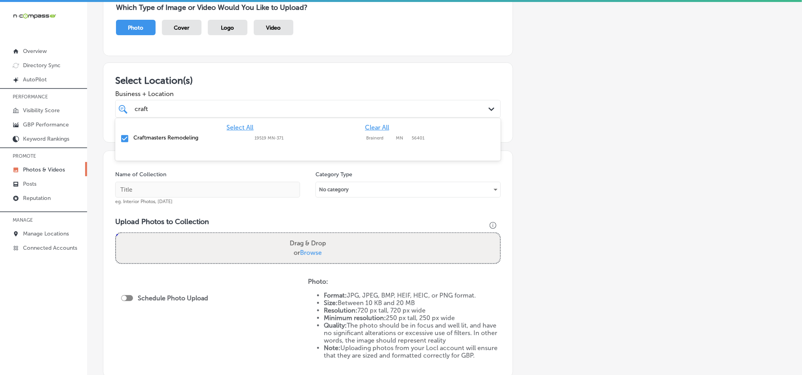
type input "craft"
click at [216, 193] on input "text" at bounding box center [207, 190] width 185 height 16
paste input "Craftmasters-Remodeling-Brainerd-Kitchen-Renovation"
type input "Craftmasters-Remodeling-Brainerd-Kitchen-Renovation"
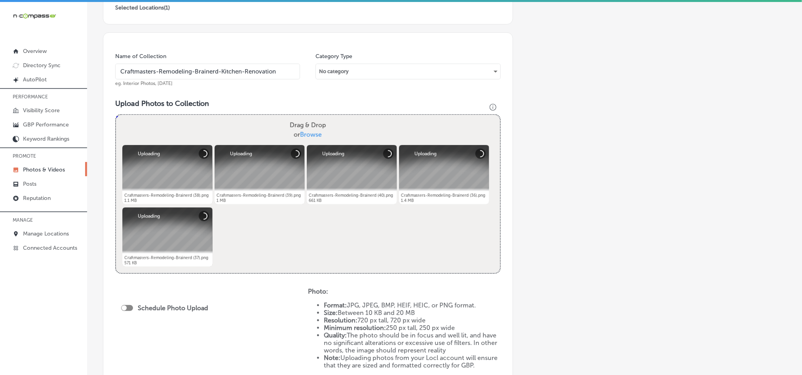
scroll to position [197, 0]
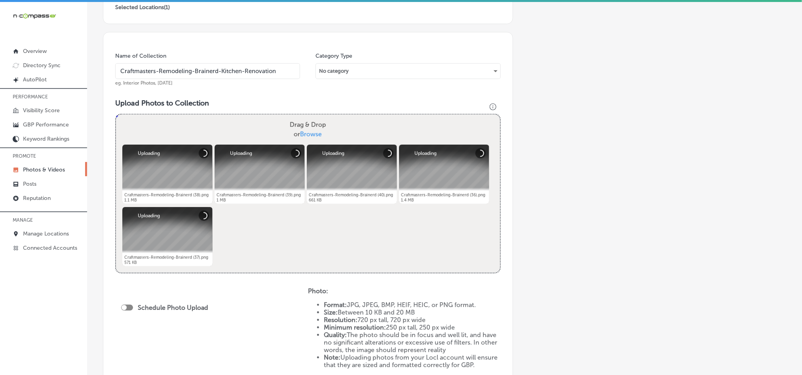
click at [125, 310] on div at bounding box center [123, 307] width 5 height 5
checkbox input "true"
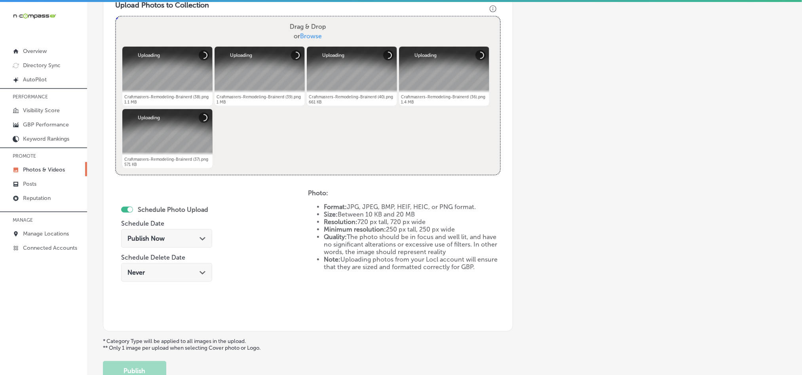
scroll to position [297, 0]
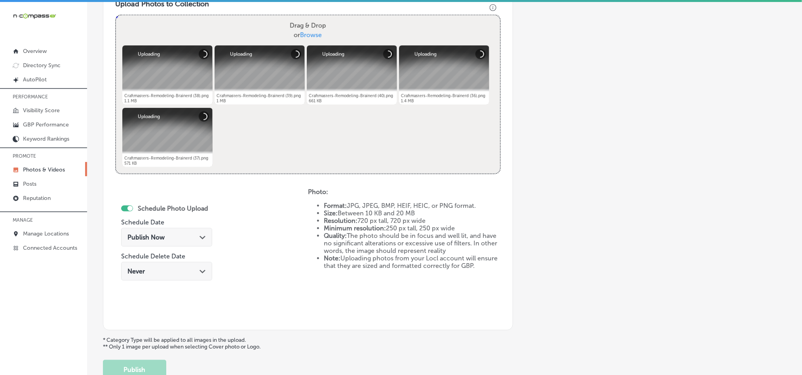
click at [202, 237] on icon "Path Created with Sketch." at bounding box center [202, 238] width 6 height 4
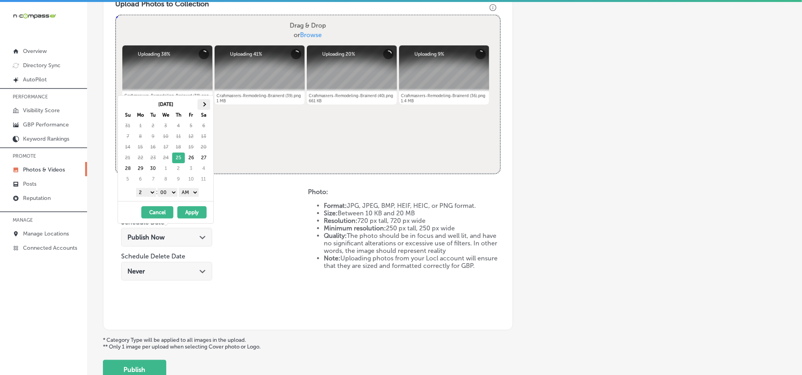
click at [199, 102] on th at bounding box center [203, 104] width 13 height 11
click at [205, 103] on th at bounding box center [203, 104] width 13 height 11
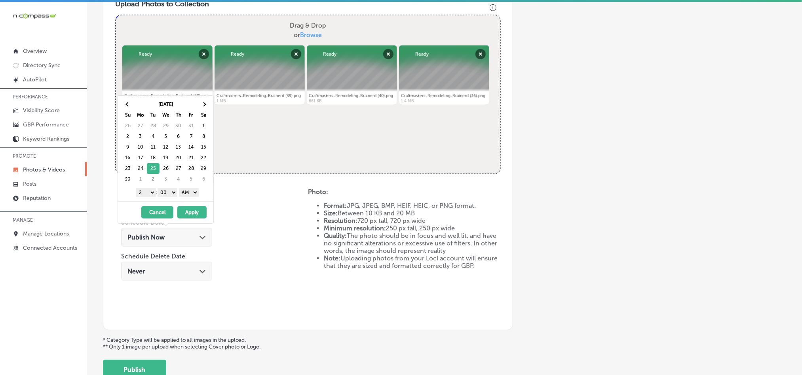
click at [145, 195] on select "1 2 3 4 5 6 7 8 9 10 11 12" at bounding box center [146, 192] width 20 height 9
click at [201, 194] on div "1 2 3 4 5 6 7 8 9 10 11 12 : 00 10 20 30 40 50 AM PM" at bounding box center [167, 192] width 92 height 12
click at [195, 196] on select "AM PM" at bounding box center [189, 192] width 20 height 9
click at [189, 215] on button "Apply" at bounding box center [191, 213] width 29 height 12
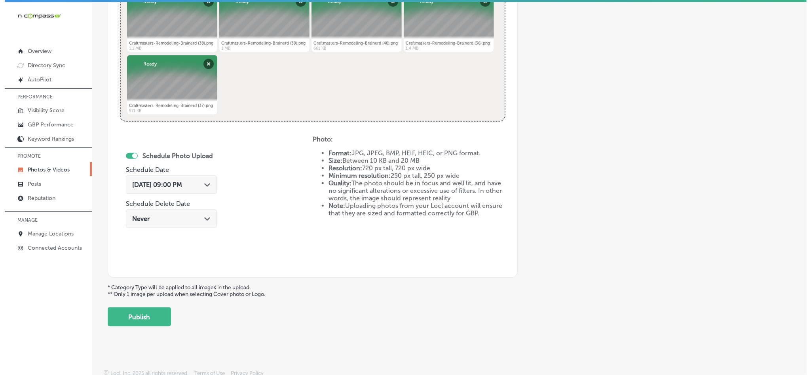
scroll to position [354, 0]
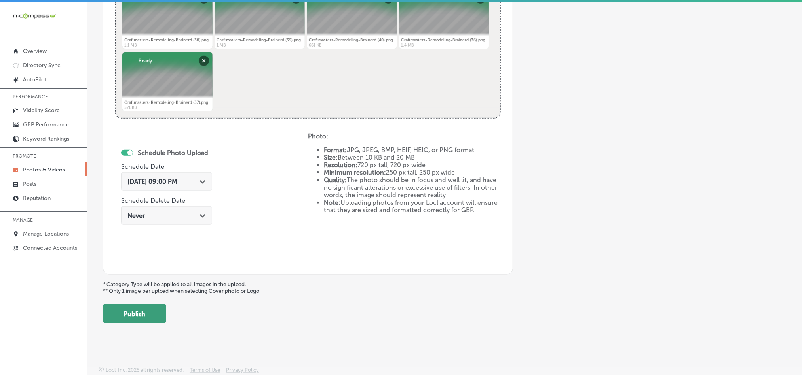
click at [150, 322] on button "Publish" at bounding box center [134, 314] width 63 height 19
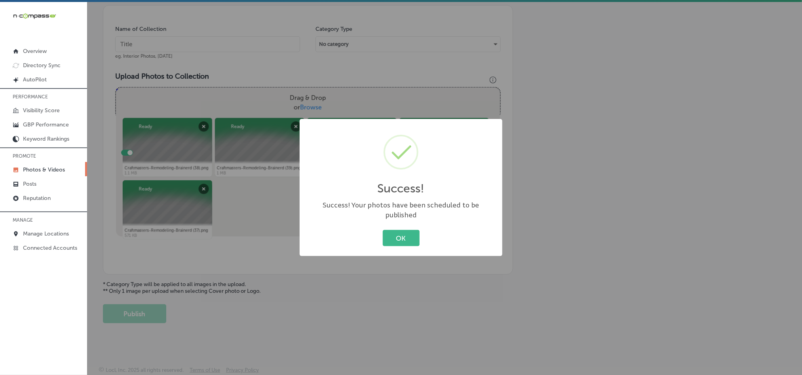
scroll to position [226, 0]
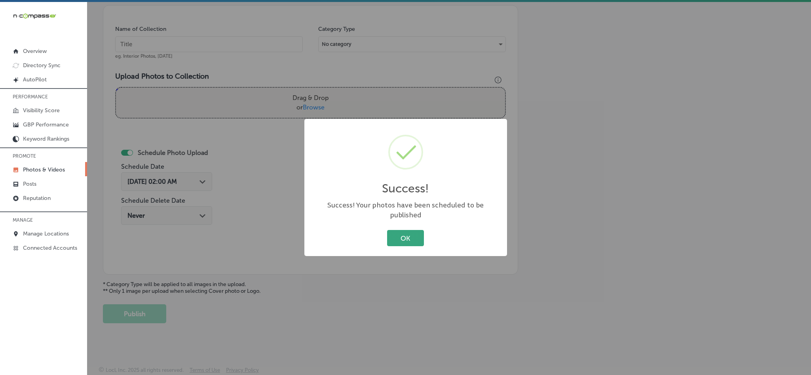
click at [399, 230] on button "OK" at bounding box center [405, 238] width 37 height 16
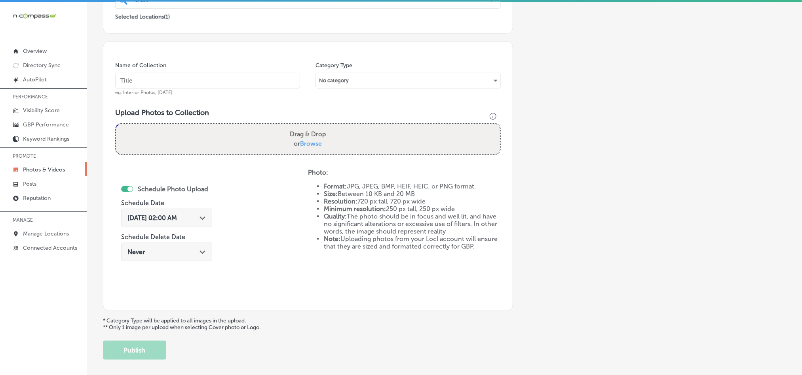
scroll to position [186, 0]
click at [248, 78] on input "text" at bounding box center [207, 82] width 185 height 16
paste input "Craftmasters-Remodeling-Brainerd-Cabinet-Refacing"
type input "Craftmasters-Remodeling-Brainerd-Cabinet-Refacing"
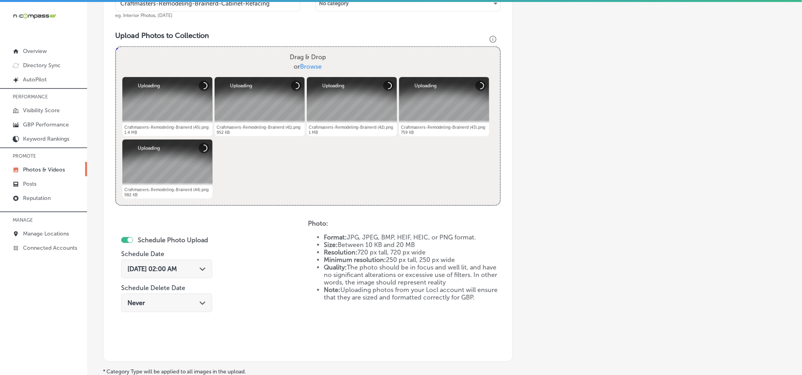
scroll to position [266, 0]
click at [201, 272] on div "Sep 25, 2025 02:00 AM Path Created with Sketch." at bounding box center [166, 269] width 78 height 8
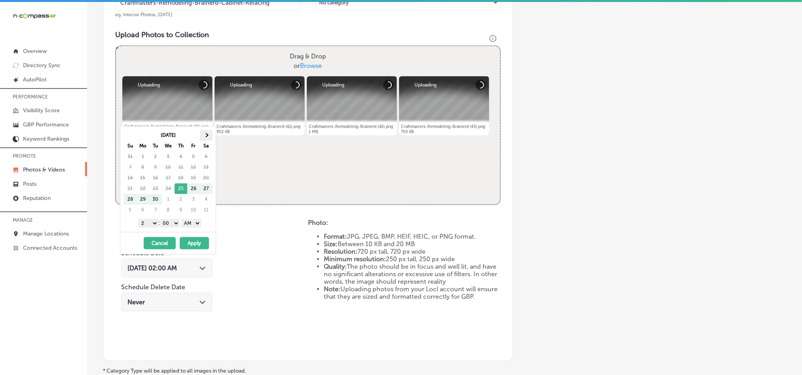
click at [207, 134] on span at bounding box center [206, 135] width 4 height 4
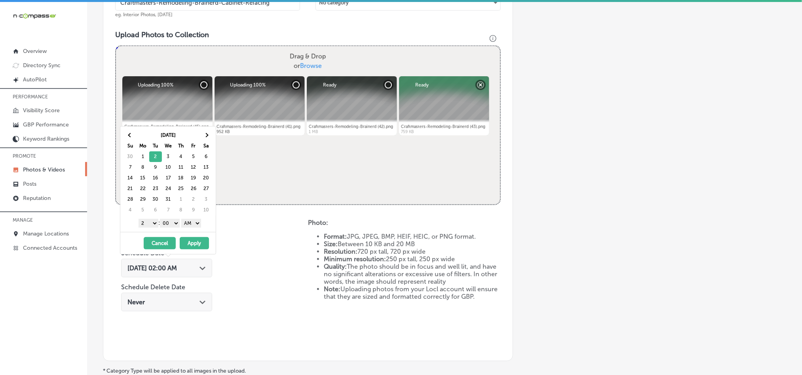
drag, startPoint x: 147, startPoint y: 223, endPoint x: 148, endPoint y: 229, distance: 6.1
click at [147, 223] on select "1 2 3 4 5 6 7 8 9 10 11 12" at bounding box center [148, 223] width 20 height 9
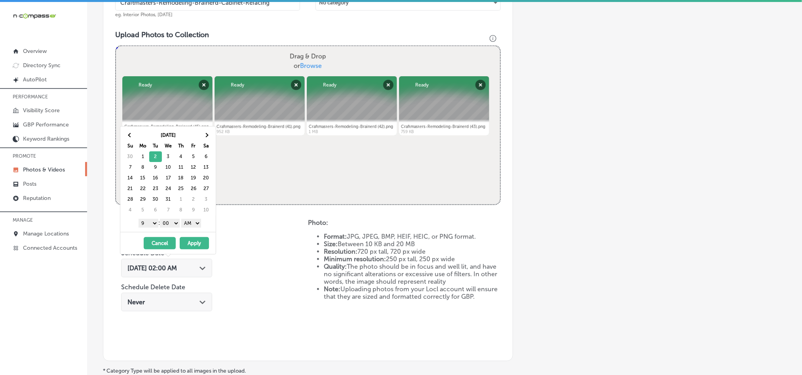
drag, startPoint x: 189, startPoint y: 222, endPoint x: 189, endPoint y: 228, distance: 5.6
click at [189, 222] on select "AM PM" at bounding box center [191, 223] width 20 height 9
click at [190, 246] on button "Apply" at bounding box center [194, 243] width 29 height 12
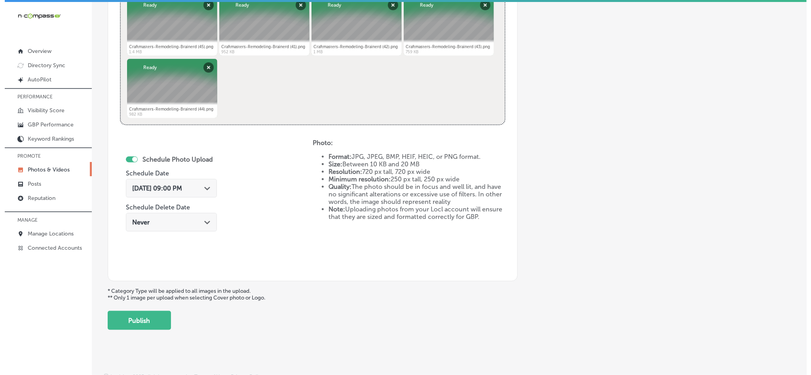
scroll to position [354, 0]
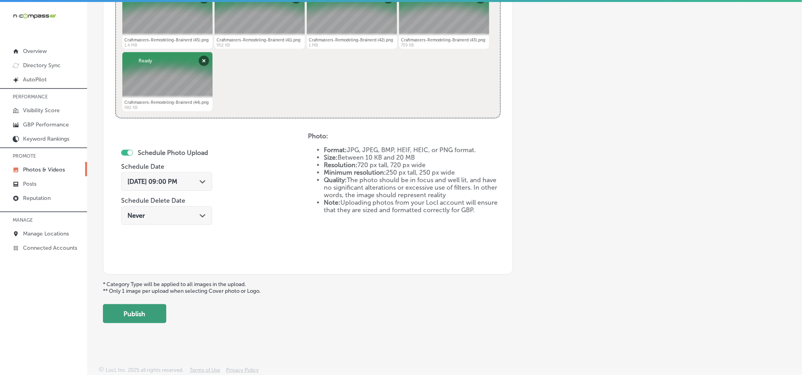
click at [139, 316] on button "Publish" at bounding box center [134, 314] width 63 height 19
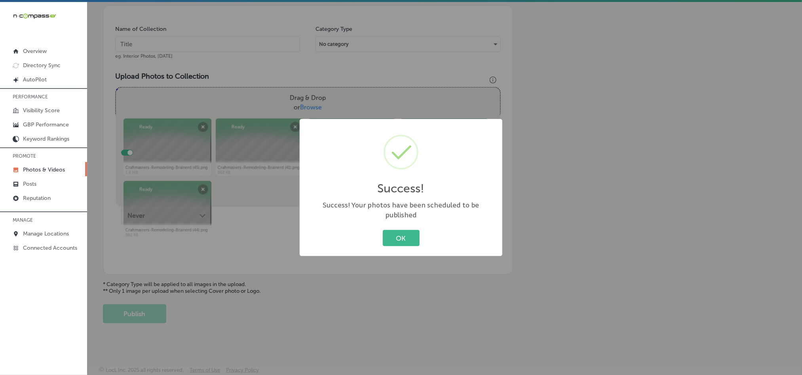
scroll to position [226, 0]
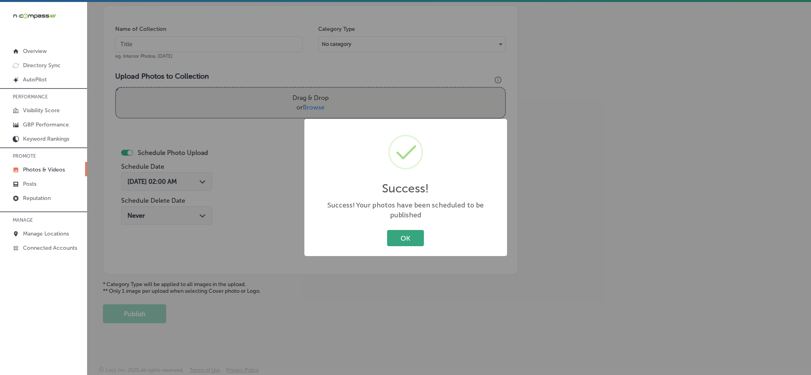
click at [409, 233] on button "OK" at bounding box center [405, 238] width 37 height 16
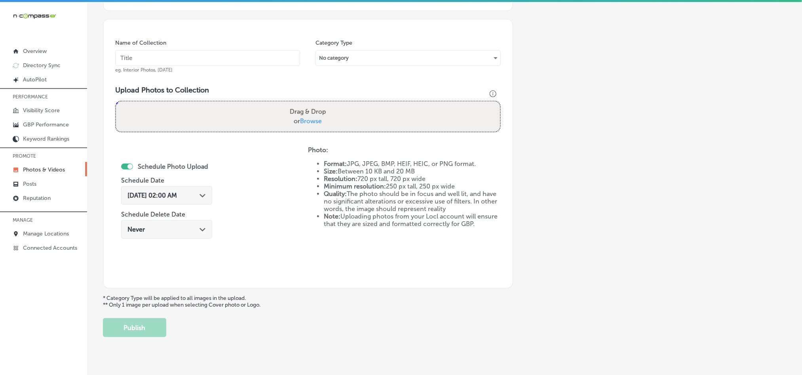
scroll to position [207, 0]
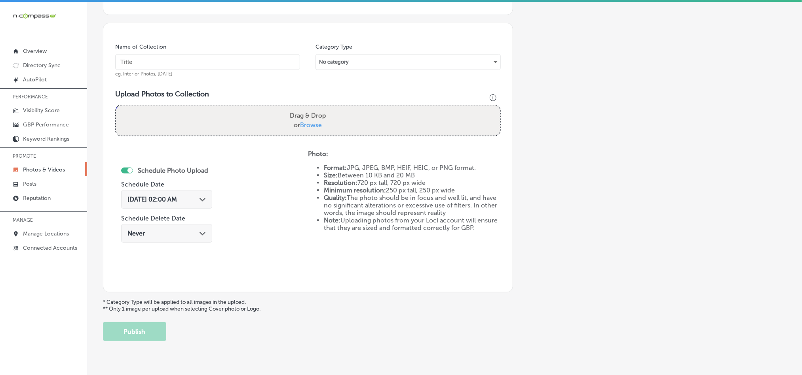
click at [216, 64] on input "text" at bounding box center [207, 62] width 185 height 16
paste input "Craftmasters-Remodeling-Brainerd-Cabinet-Refacing-Services"
type input "Craftmasters-Remodeling-Brainerd-Cabinet-Refacing-Services"
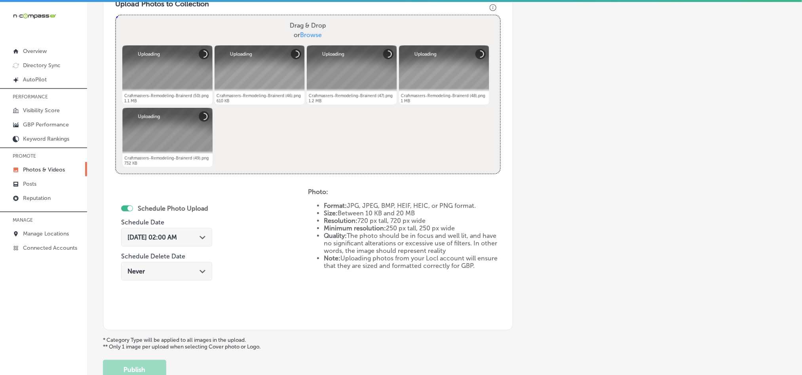
scroll to position [305, 0]
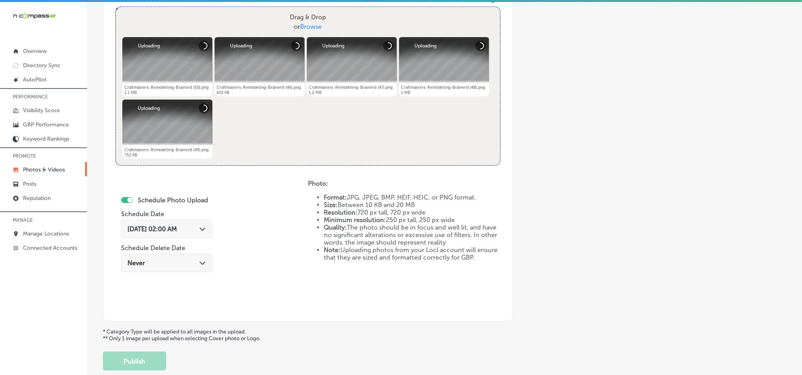
click at [203, 229] on polygon at bounding box center [202, 230] width 6 height 4
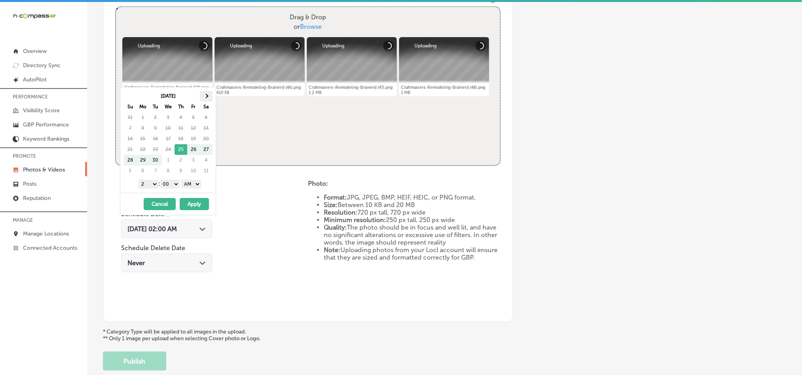
click at [204, 97] on span at bounding box center [206, 96] width 4 height 4
click at [207, 93] on th at bounding box center [206, 96] width 13 height 11
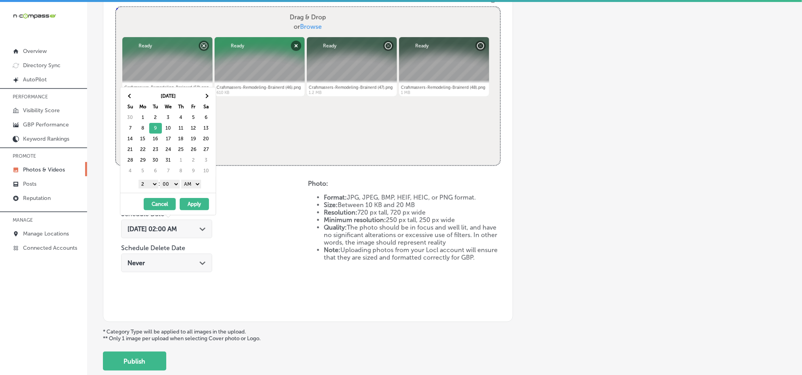
click at [147, 188] on select "1 2 3 4 5 6 7 8 9 10 11 12" at bounding box center [148, 184] width 20 height 9
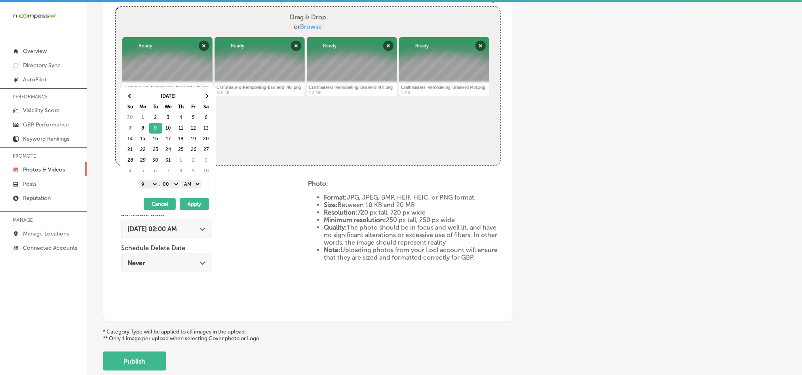
click at [188, 182] on select "AM PM" at bounding box center [191, 184] width 20 height 9
click at [189, 208] on button "Apply" at bounding box center [194, 204] width 29 height 12
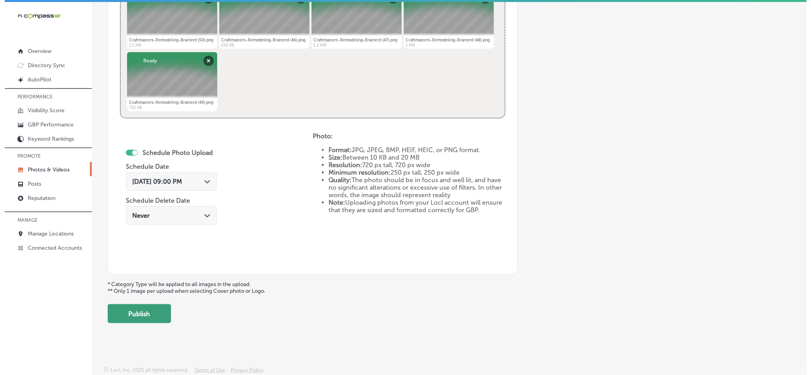
scroll to position [354, 0]
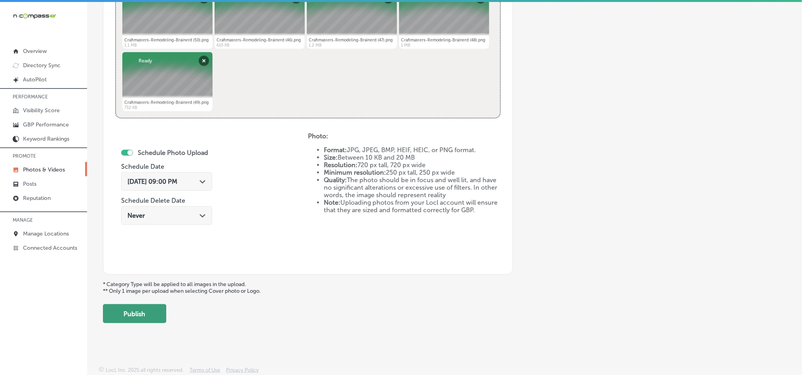
click at [144, 320] on button "Publish" at bounding box center [134, 314] width 63 height 19
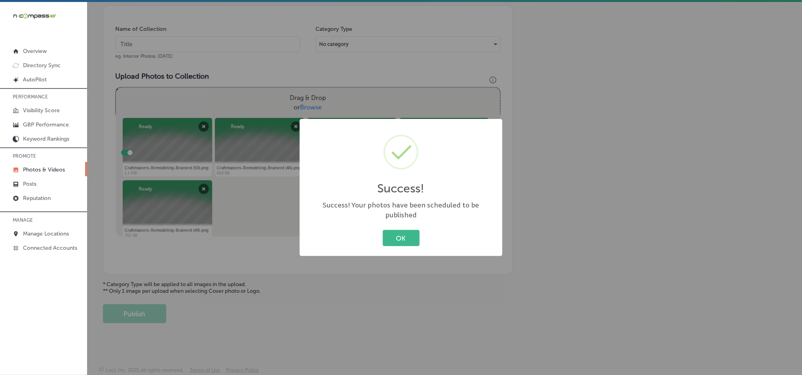
scroll to position [226, 0]
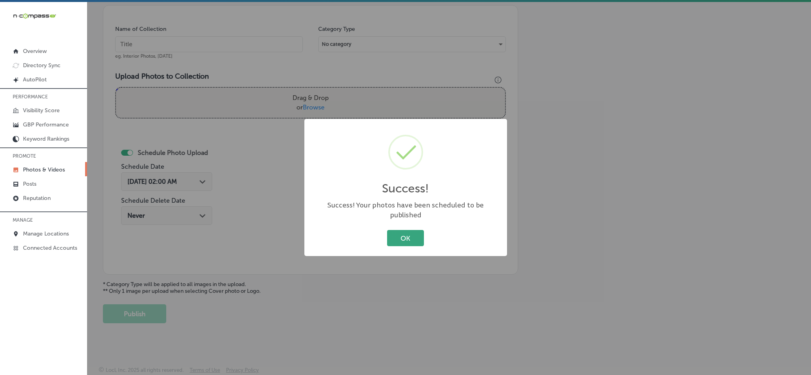
click at [394, 234] on button "OK" at bounding box center [405, 238] width 37 height 16
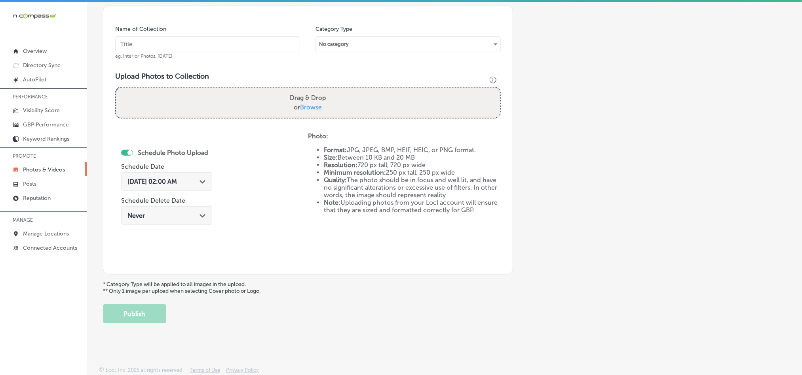
click at [217, 41] on input "text" at bounding box center [207, 44] width 185 height 16
paste input "Craftmasters-Remodeling-Brainerd-Custom-Kitchen-Cabinets"
type input "Craftmasters-Remodeling-Brainerd-Custom-Kitchen-Cabinets"
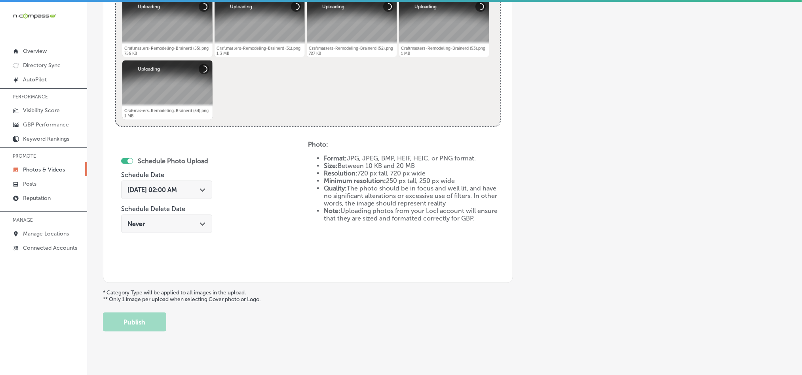
scroll to position [345, 0]
click at [203, 192] on div "Path Created with Sketch." at bounding box center [202, 189] width 6 height 6
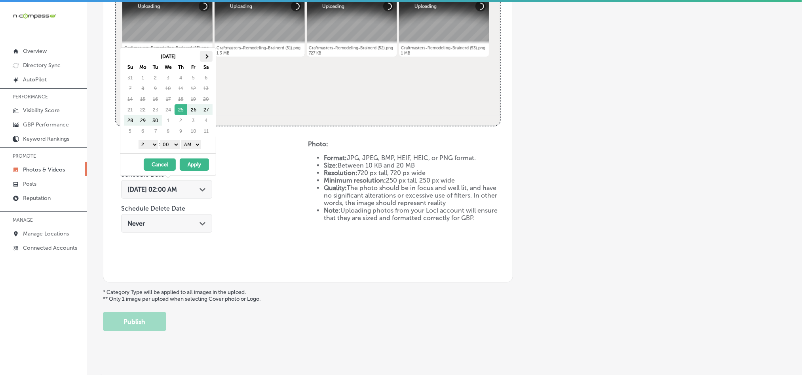
click at [203, 53] on th at bounding box center [206, 56] width 13 height 11
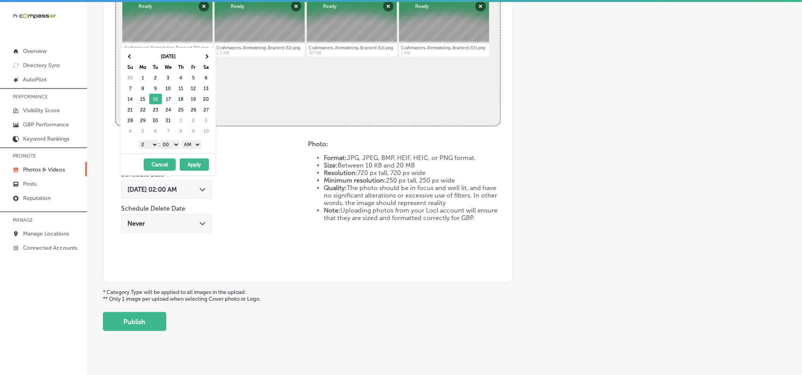
click at [152, 144] on select "1 2 3 4 5 6 7 8 9 10 11 12" at bounding box center [148, 144] width 20 height 9
click at [190, 143] on select "AM PM" at bounding box center [191, 144] width 20 height 9
click at [192, 164] on button "Apply" at bounding box center [194, 165] width 29 height 12
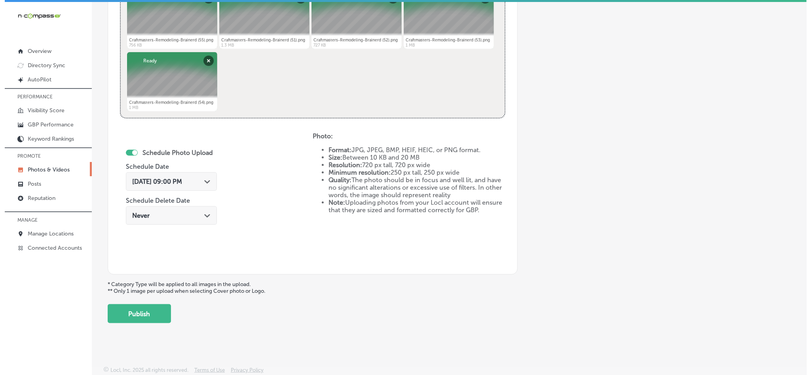
scroll to position [354, 0]
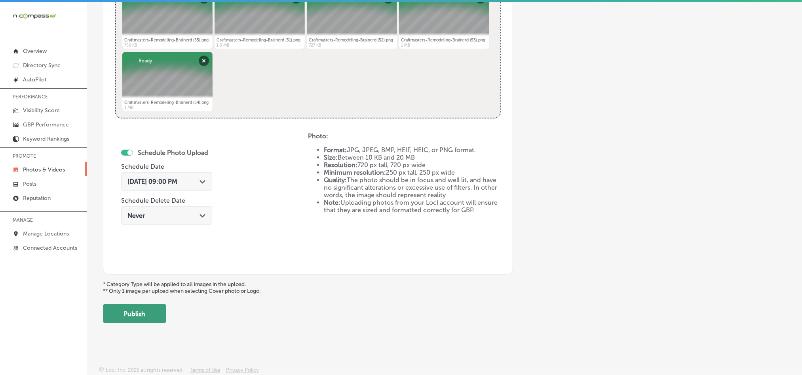
click at [137, 317] on button "Publish" at bounding box center [134, 314] width 63 height 19
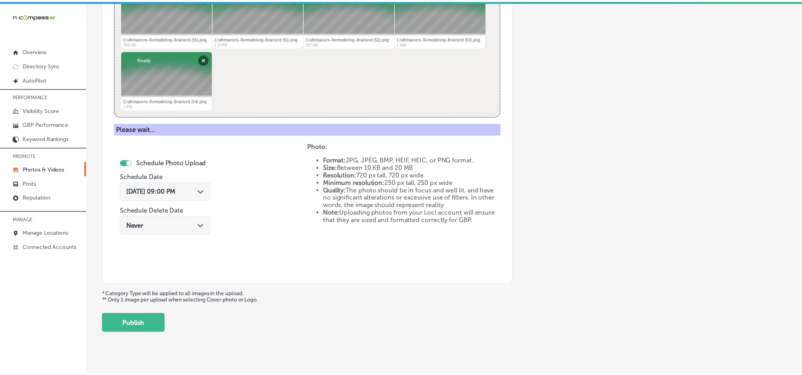
scroll to position [226, 0]
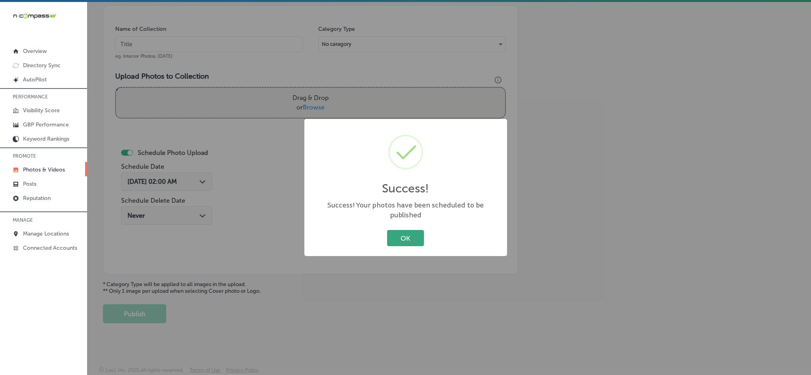
click at [394, 232] on button "OK" at bounding box center [405, 238] width 37 height 16
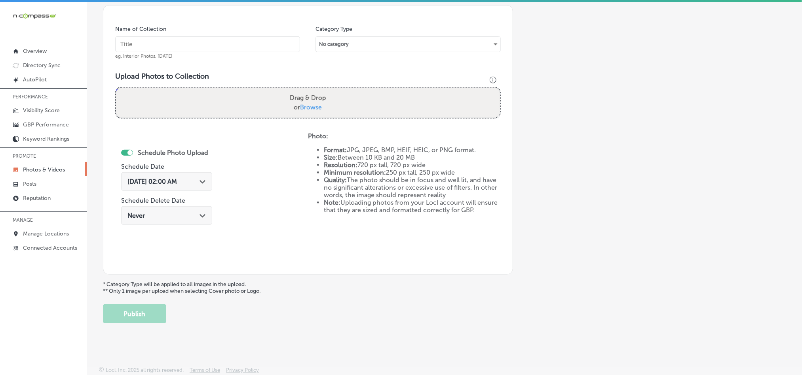
click at [164, 37] on input "text" at bounding box center [207, 44] width 185 height 16
paste input "Craftmasters-Remodeling-Brainerd-Kitchen-Design-Services"
type input "Craftmasters-Remodeling-Brainerd-Kitchen-Design-Services"
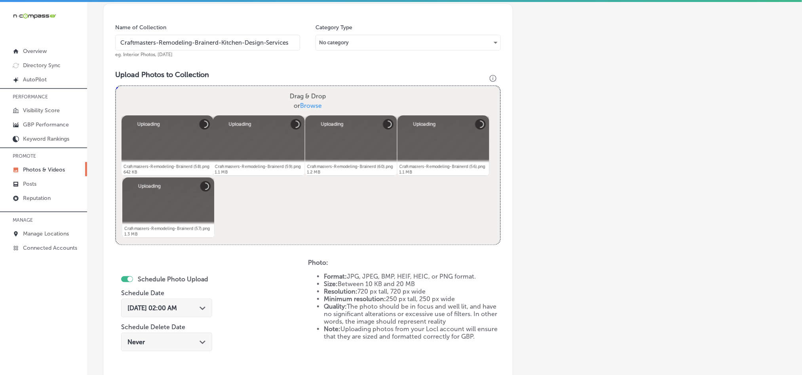
scroll to position [285, 0]
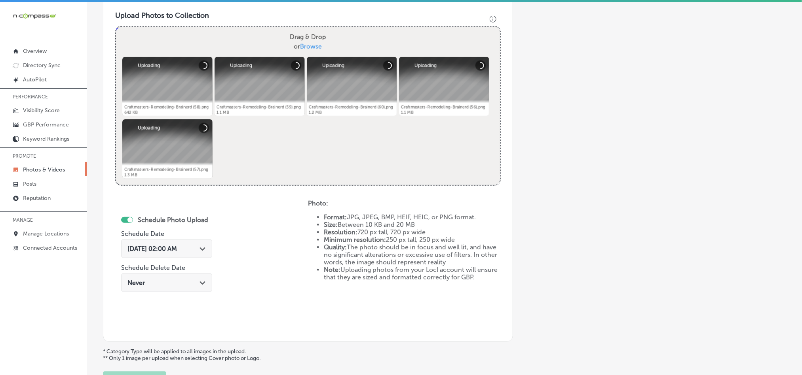
click at [195, 246] on div "Sep 25, 2025 02:00 AM Path Created with Sketch." at bounding box center [166, 249] width 78 height 8
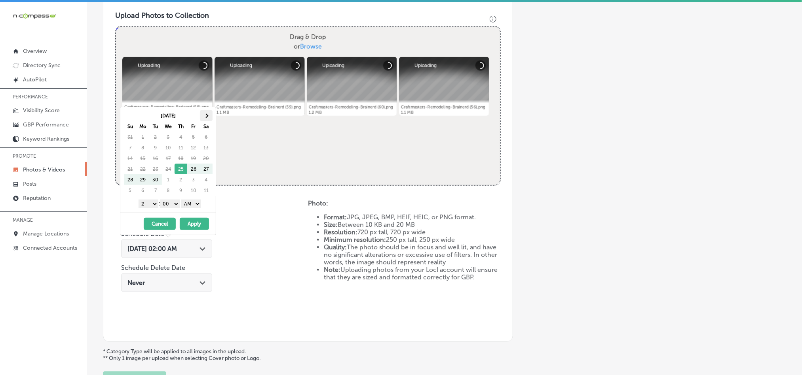
click at [202, 114] on th at bounding box center [206, 115] width 13 height 11
drag, startPoint x: 148, startPoint y: 206, endPoint x: 151, endPoint y: 216, distance: 10.6
click at [148, 206] on select "1 2 3 4 5 6 7 8 9 10 11 12" at bounding box center [148, 204] width 20 height 9
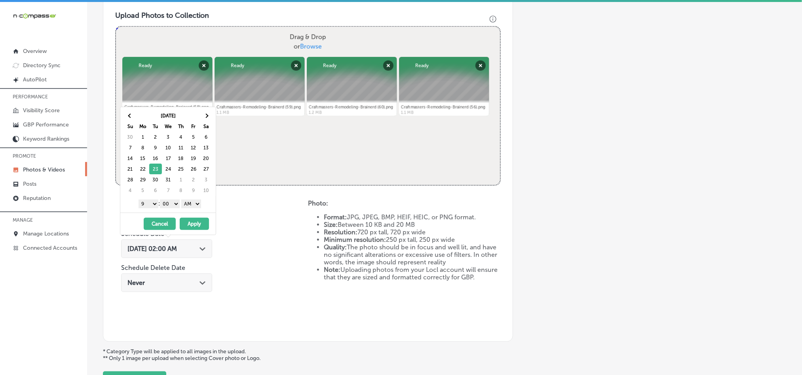
click at [196, 205] on select "AM PM" at bounding box center [191, 204] width 20 height 9
click at [191, 218] on div "12/23/2025 - 12/23/2025 Cancel Apply" at bounding box center [167, 224] width 95 height 22
click at [193, 222] on button "Apply" at bounding box center [194, 224] width 29 height 12
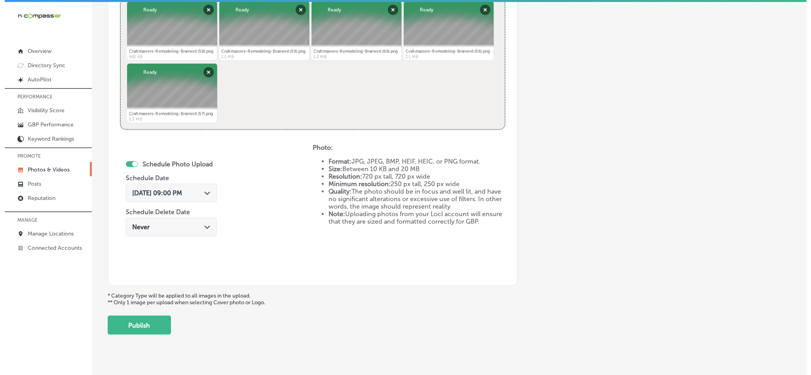
scroll to position [345, 0]
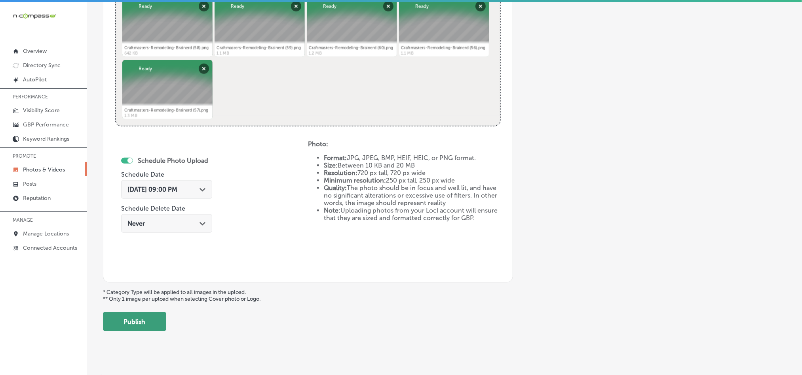
click at [136, 324] on button "Publish" at bounding box center [134, 322] width 63 height 19
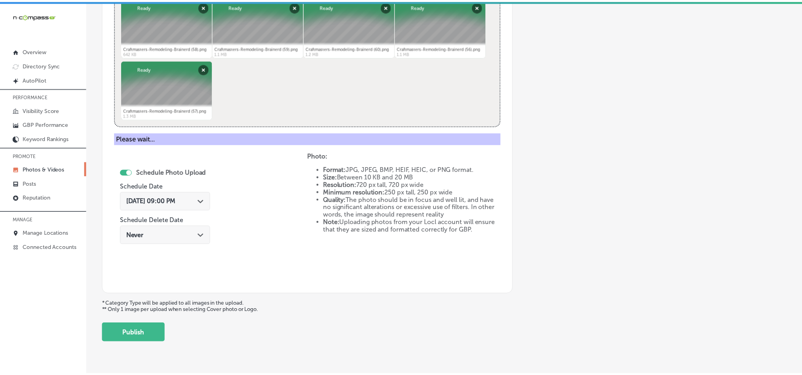
scroll to position [226, 0]
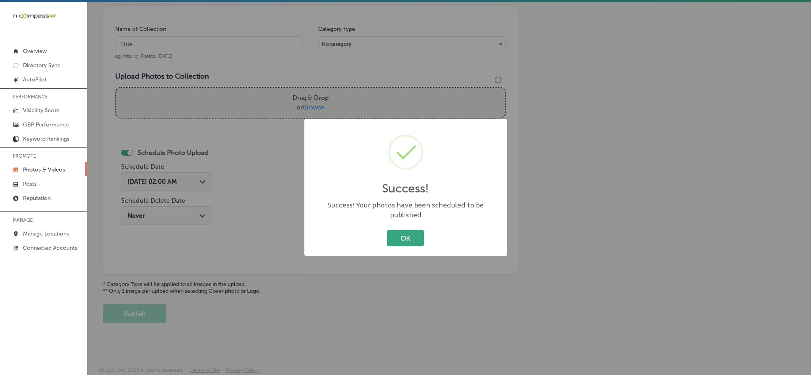
click at [399, 230] on button "OK" at bounding box center [405, 238] width 37 height 16
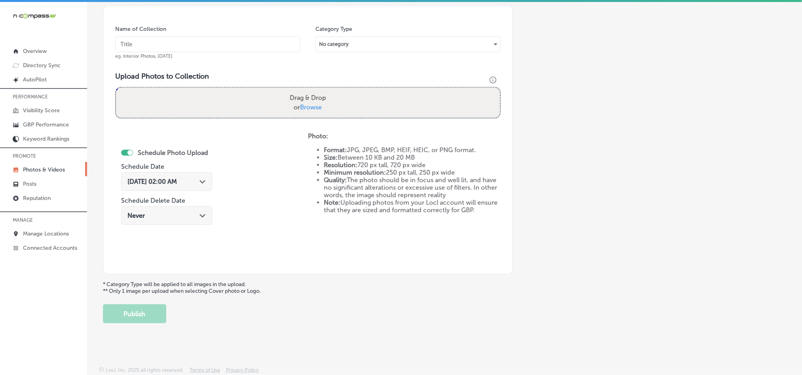
click at [187, 41] on input "text" at bounding box center [207, 44] width 185 height 16
paste input "Craftmasters-Remodeling-Brainerd-Kitchen-Remodel"
type input "Craftmasters-Remodeling-Brainerd-Kitchen-Remodel"
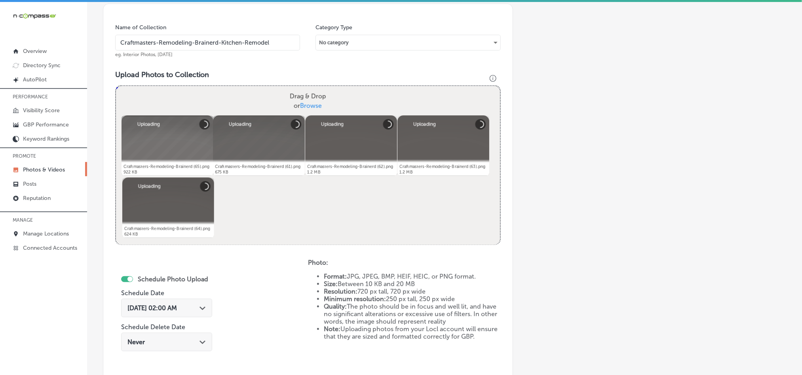
scroll to position [305, 0]
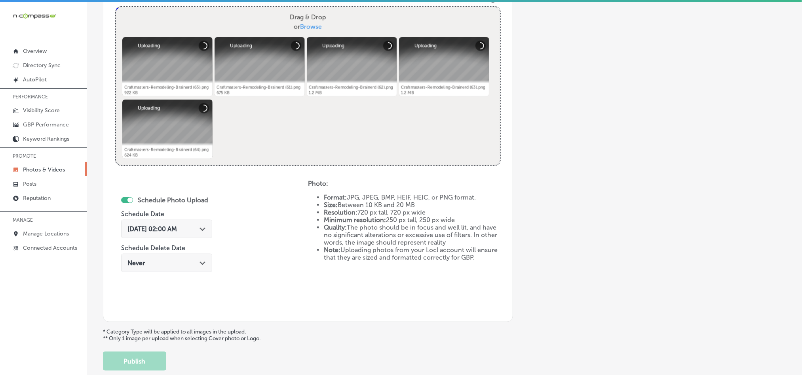
click at [204, 235] on div "Sep 25, 2025 02:00 AM Path Created with Sketch." at bounding box center [166, 229] width 91 height 19
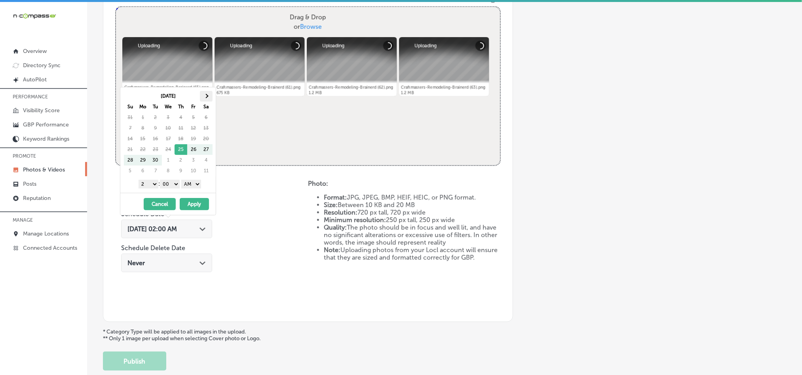
click at [202, 97] on th at bounding box center [206, 96] width 13 height 11
click at [149, 183] on select "1 2 3 4 5 6 7 8 9 10 11 12" at bounding box center [148, 184] width 20 height 9
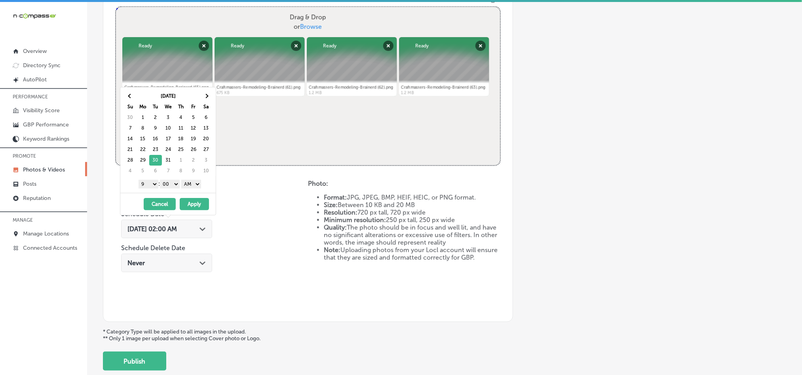
drag, startPoint x: 190, startPoint y: 184, endPoint x: 191, endPoint y: 190, distance: 5.6
click at [190, 184] on select "AM PM" at bounding box center [191, 184] width 20 height 9
click at [196, 205] on button "Apply" at bounding box center [194, 204] width 29 height 12
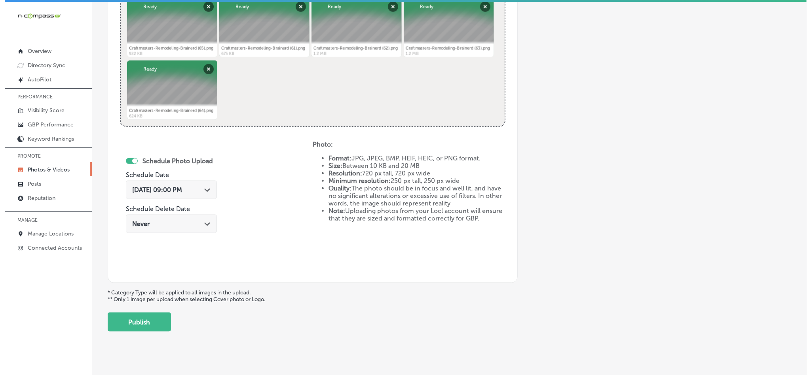
scroll to position [354, 0]
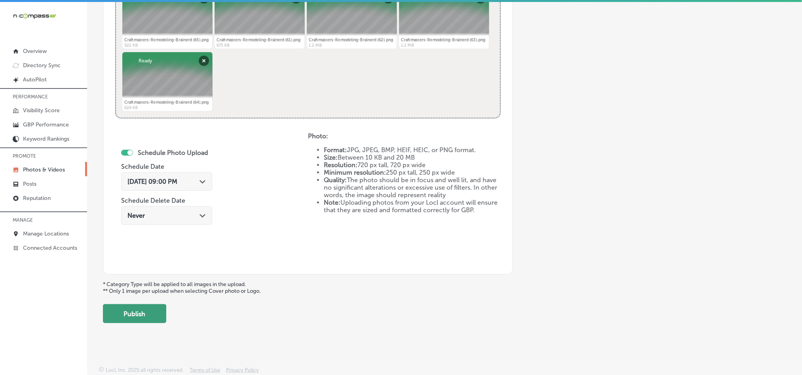
click at [164, 313] on button "Publish" at bounding box center [134, 314] width 63 height 19
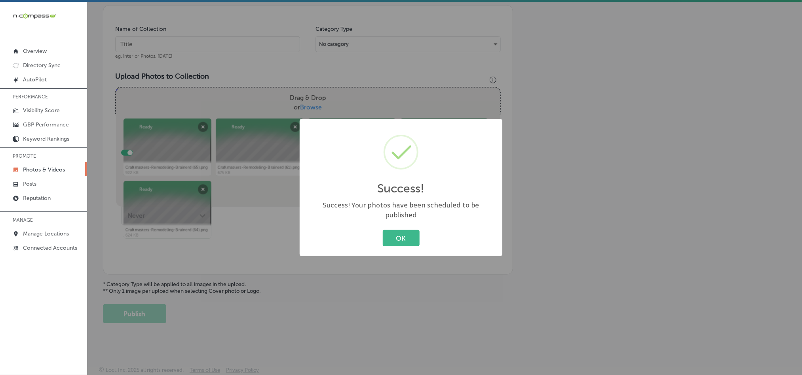
scroll to position [226, 0]
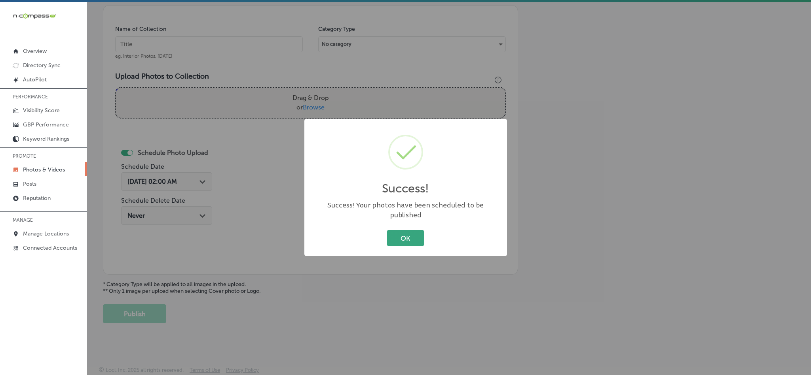
click at [407, 235] on button "OK" at bounding box center [405, 238] width 37 height 16
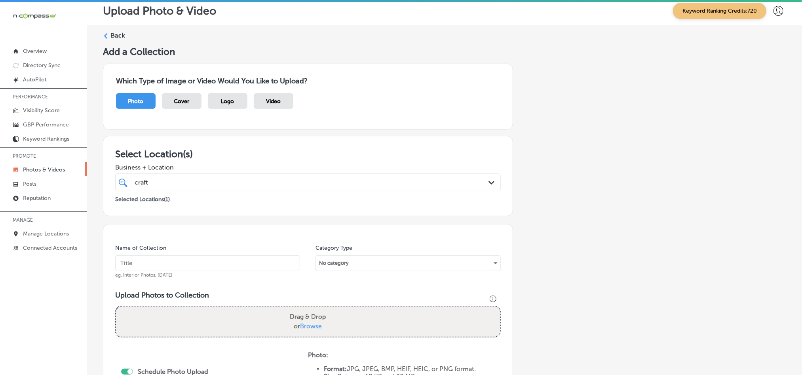
scroll to position [0, 0]
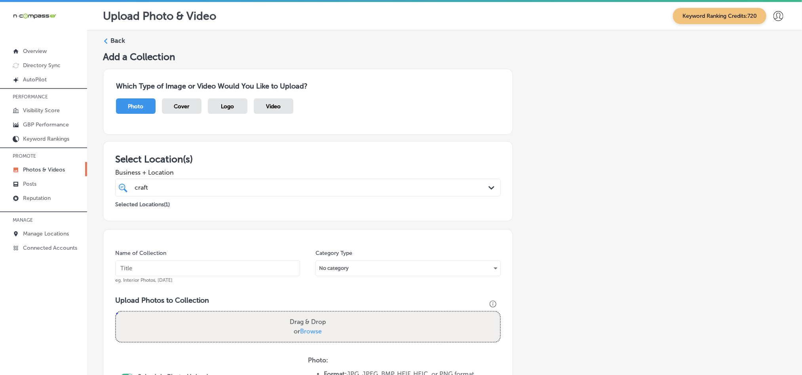
click at [119, 42] on label "Back" at bounding box center [117, 40] width 15 height 9
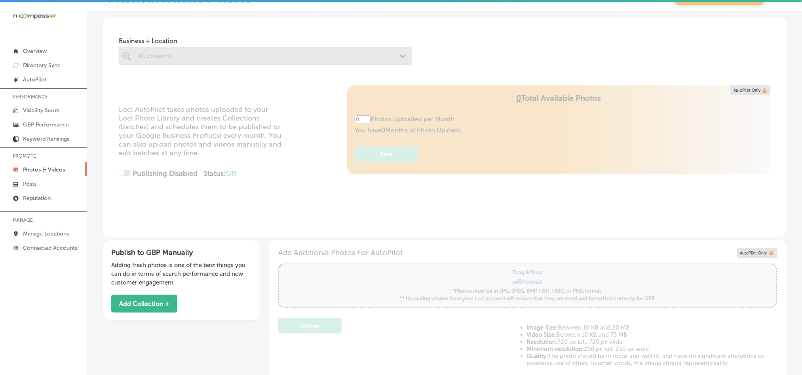
type input "5"
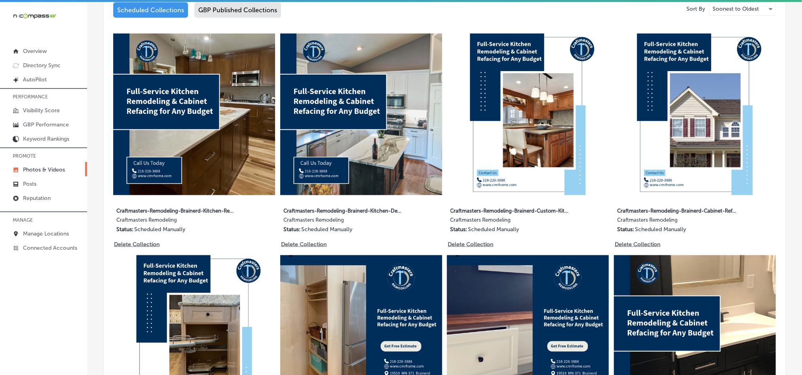
scroll to position [415, 0]
